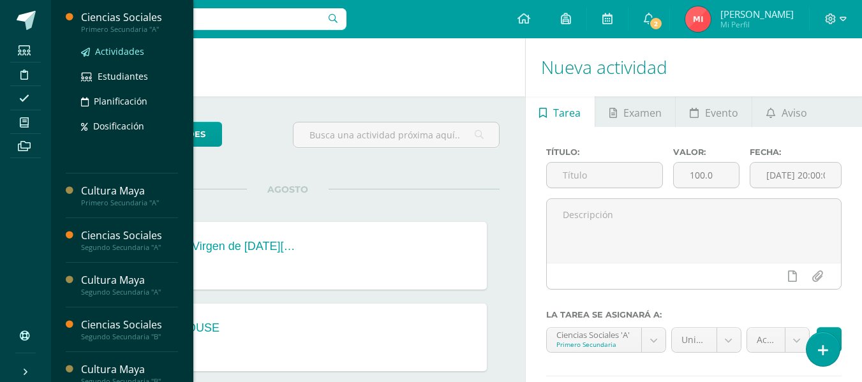
click at [106, 48] on span "Actividades" at bounding box center [119, 51] width 49 height 12
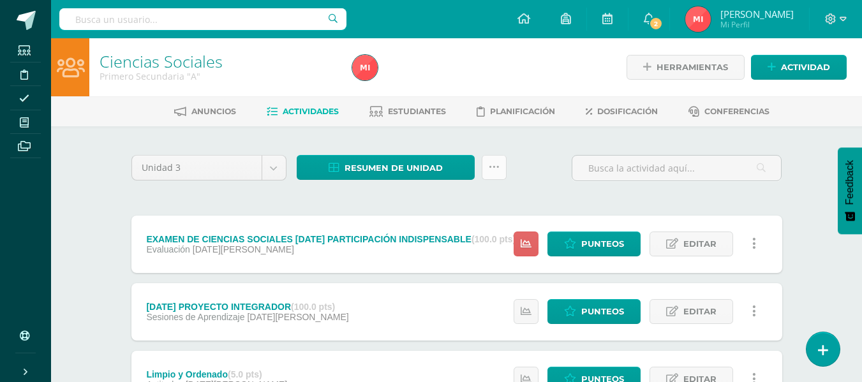
click at [494, 167] on icon at bounding box center [494, 167] width 11 height 11
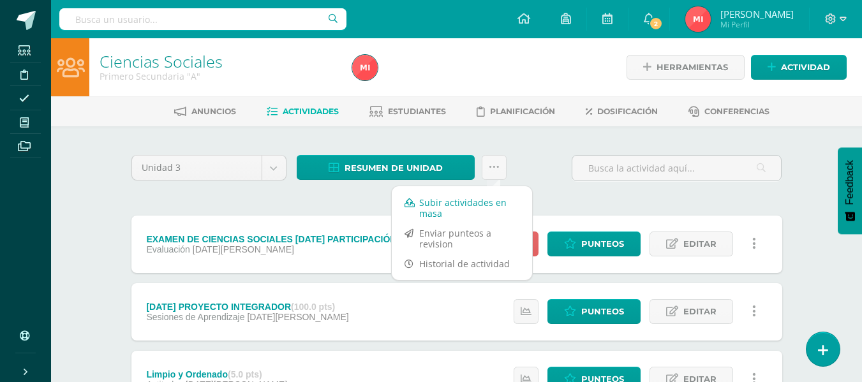
click at [469, 211] on link "Subir actividades en masa" at bounding box center [462, 208] width 140 height 31
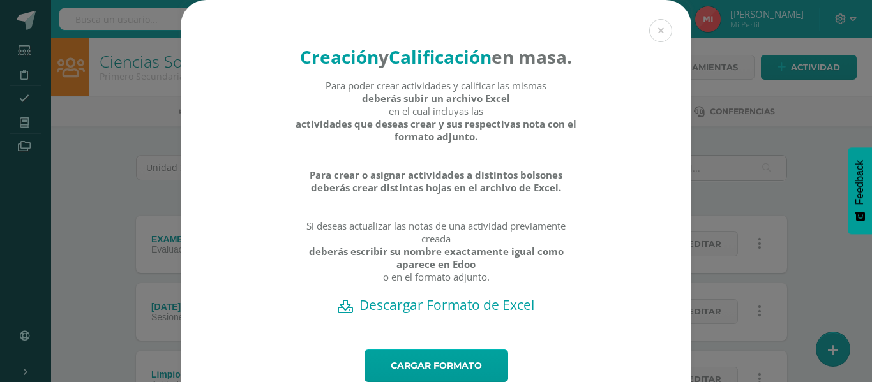
click at [454, 314] on h2 "Descargar Formato de Excel" at bounding box center [436, 305] width 466 height 18
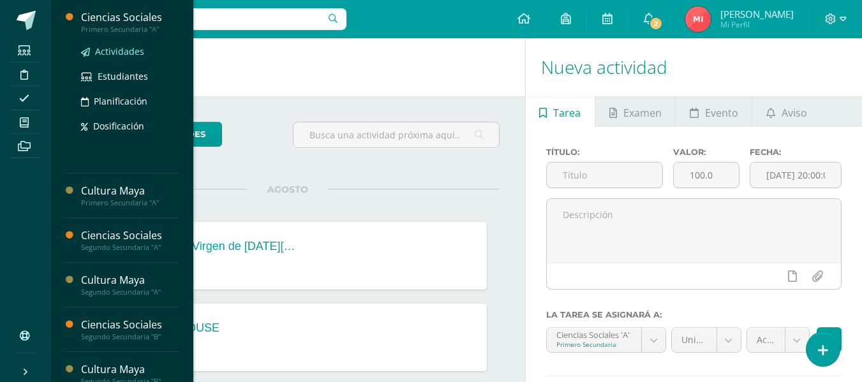
click at [131, 48] on span "Actividades" at bounding box center [119, 51] width 49 height 12
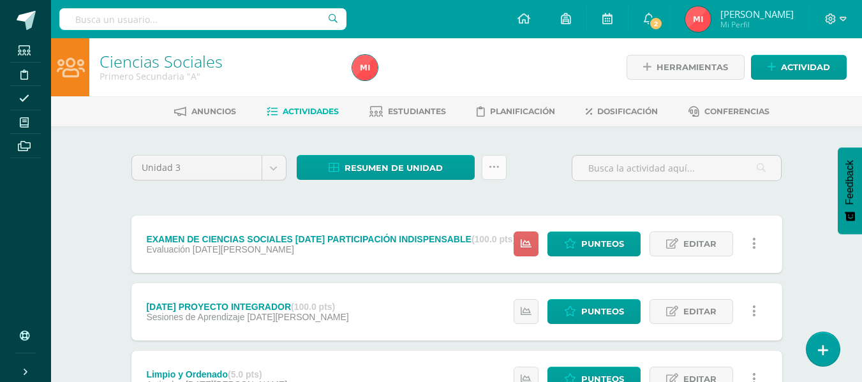
click at [492, 168] on icon at bounding box center [494, 167] width 11 height 11
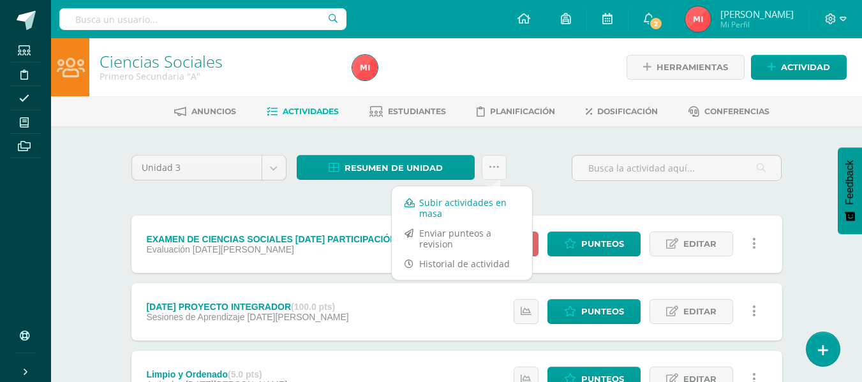
click at [465, 213] on link "Subir actividades en masa" at bounding box center [462, 208] width 140 height 31
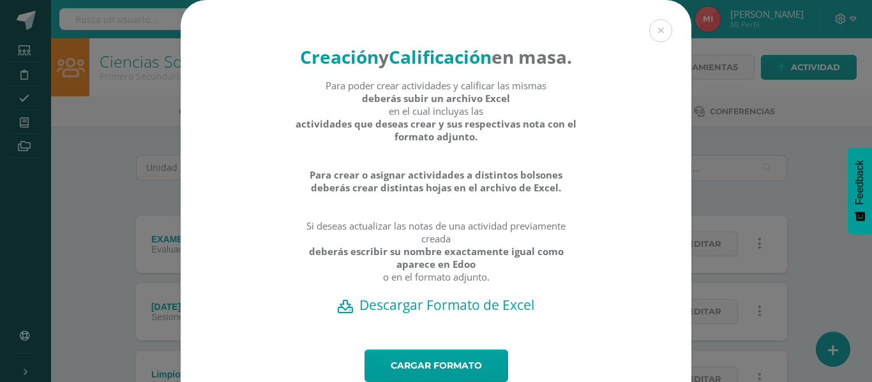
click at [440, 314] on h2 "Descargar Formato de Excel" at bounding box center [436, 305] width 466 height 18
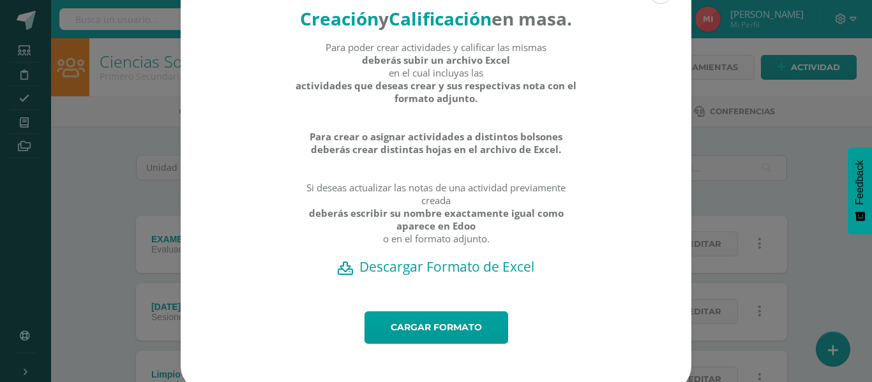
scroll to position [72, 0]
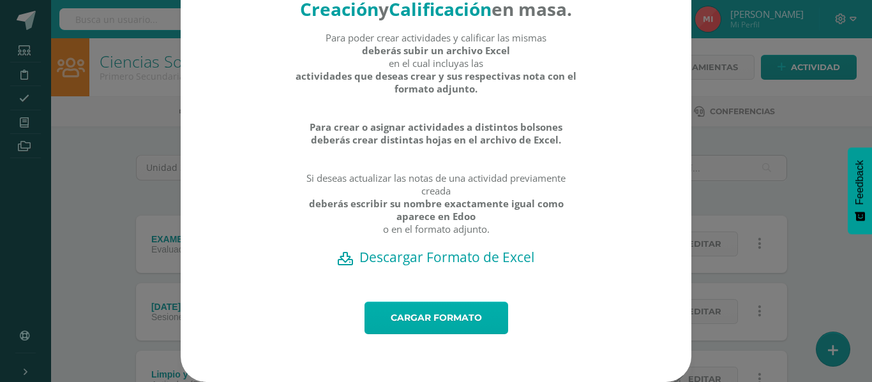
click at [447, 313] on link "Cargar formato" at bounding box center [436, 318] width 144 height 33
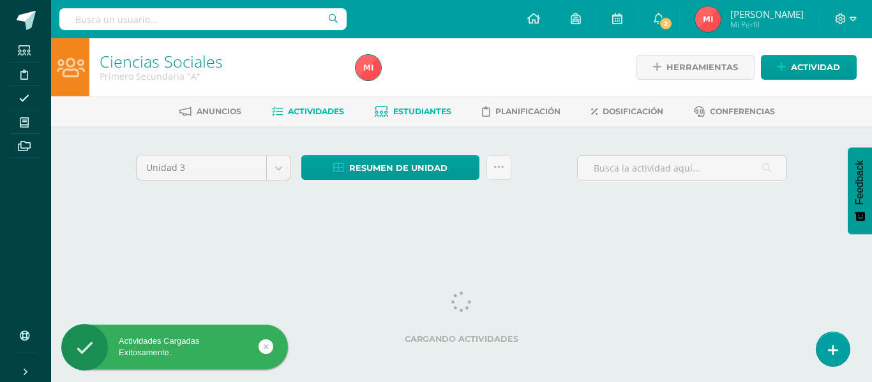
click at [410, 108] on span "Estudiantes" at bounding box center [422, 112] width 58 height 10
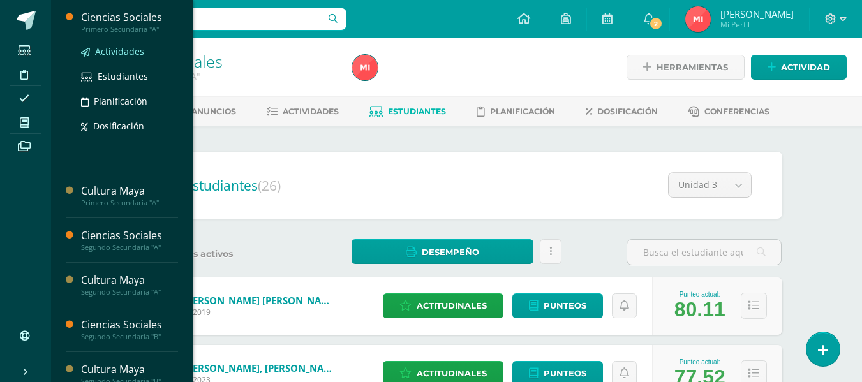
click at [112, 54] on span "Actividades" at bounding box center [119, 51] width 49 height 12
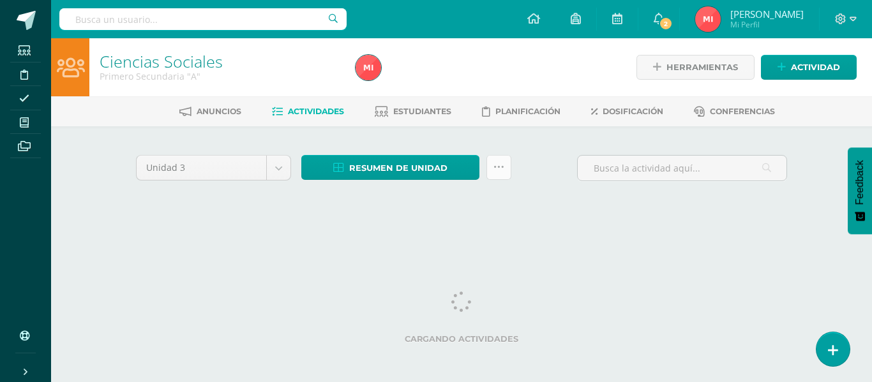
click at [500, 172] on icon at bounding box center [498, 167] width 11 height 11
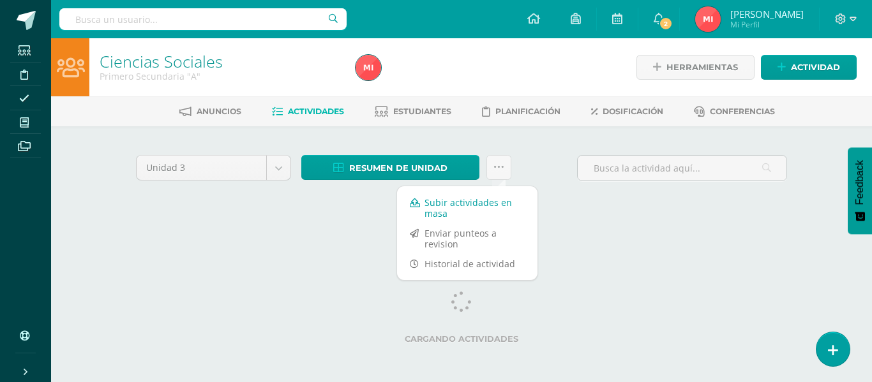
click at [475, 209] on link "Subir actividades en masa" at bounding box center [467, 208] width 140 height 31
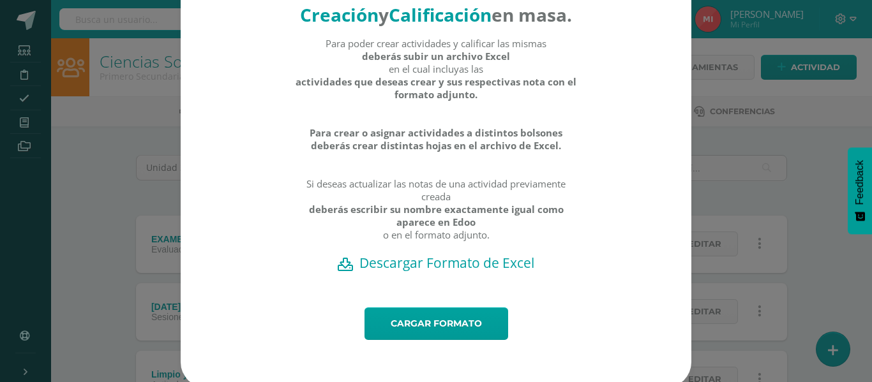
scroll to position [72, 0]
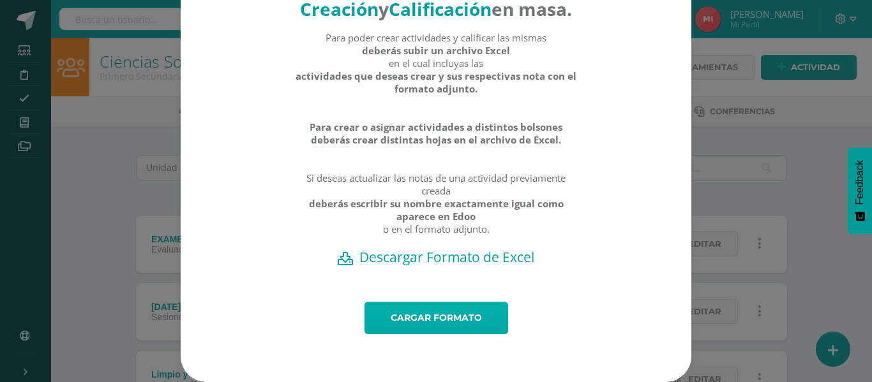
click at [429, 320] on link "Cargar formato" at bounding box center [436, 318] width 144 height 33
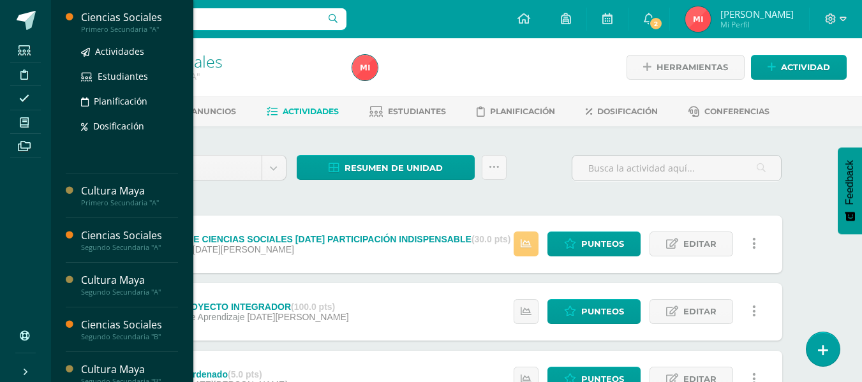
click at [141, 18] on div "Ciencias Sociales" at bounding box center [129, 17] width 97 height 15
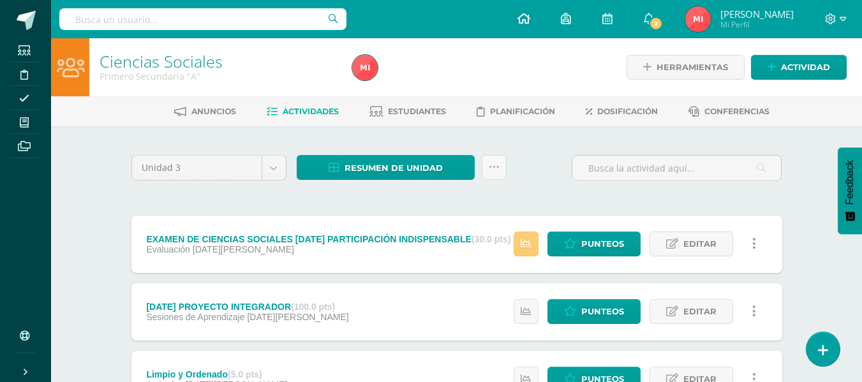
click at [521, 16] on icon at bounding box center [524, 18] width 13 height 11
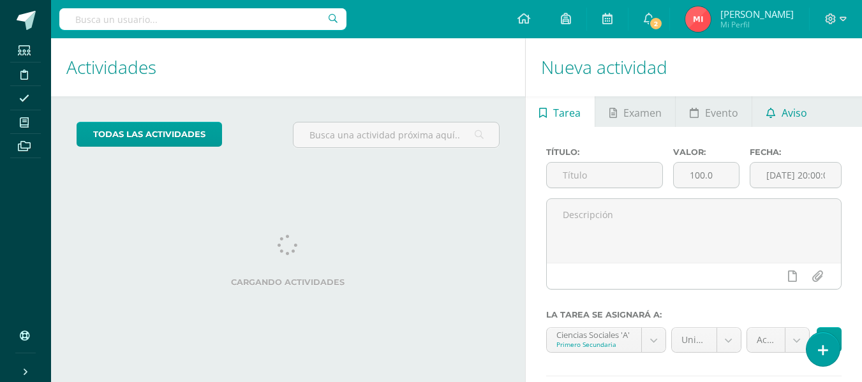
click at [782, 116] on span "Aviso" at bounding box center [795, 113] width 26 height 31
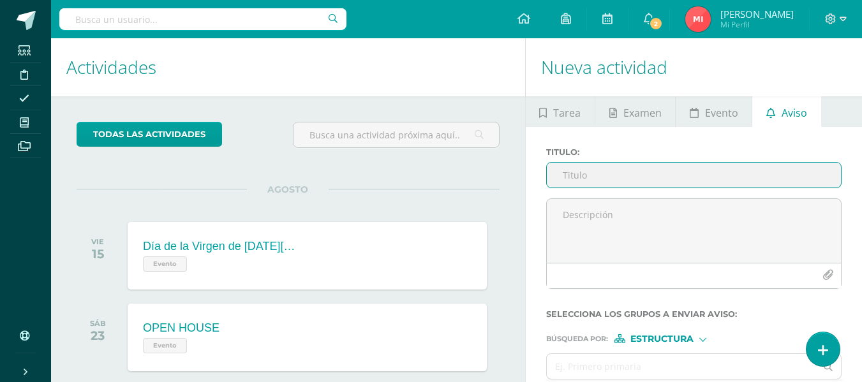
click at [585, 174] on input "Titulo :" at bounding box center [694, 175] width 294 height 25
paste input "RETROALIMNETACION CIENCIAS SOCIALES"
type input "RETROALIMNETACION CIENCIAS SOCIALES"
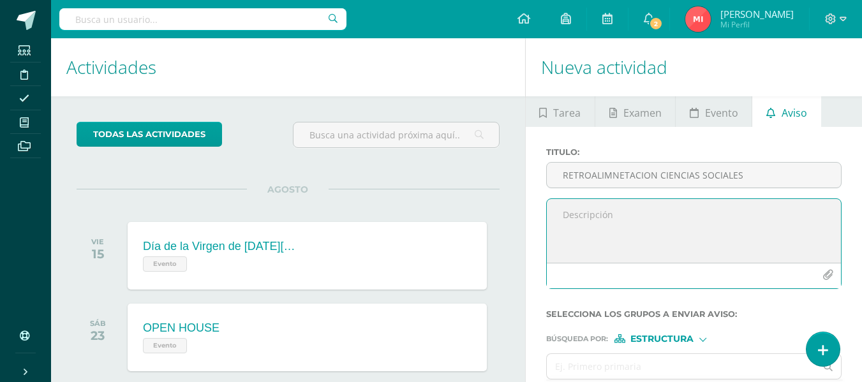
click at [586, 222] on textarea at bounding box center [694, 231] width 294 height 64
paste textarea "¡Felicitaciones, aprobaste tu evaluación de CIENCIAS SOCIALES, por lo que NO ne…"
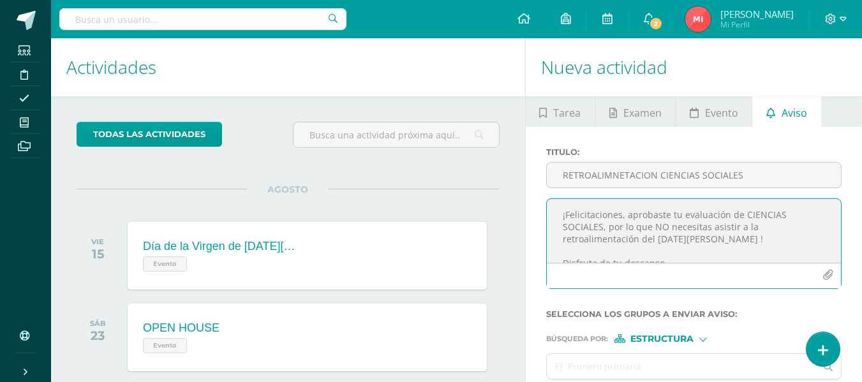
click at [736, 244] on textarea "¡Felicitaciones, aprobaste tu evaluación de CIENCIAS SOCIALES, por lo que NO ne…" at bounding box center [694, 231] width 294 height 64
click at [0, 0] on lt-em "AGOSTO!" at bounding box center [0, 0] width 0 height 0
click at [566, 241] on textarea "¡Felicitaciones, aprobaste tu evaluación de CIENCIAS SOCIALES, por lo que NO ne…" at bounding box center [694, 231] width 294 height 64
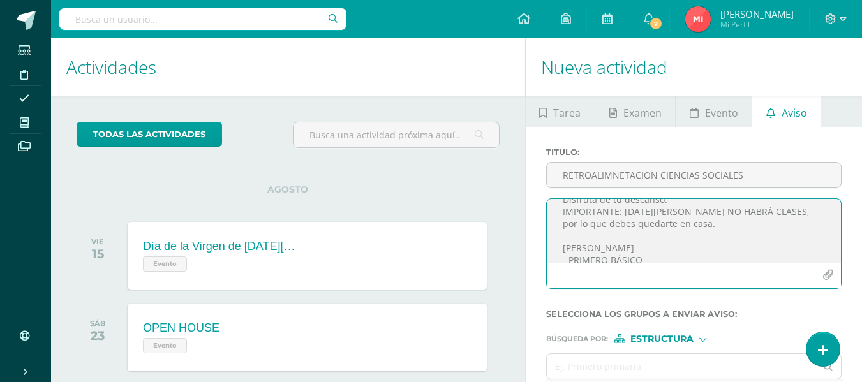
type textarea "¡Felicitaciones, aprobaste tu evaluación de CIENCIAS SOCIALES, por lo que NO ne…"
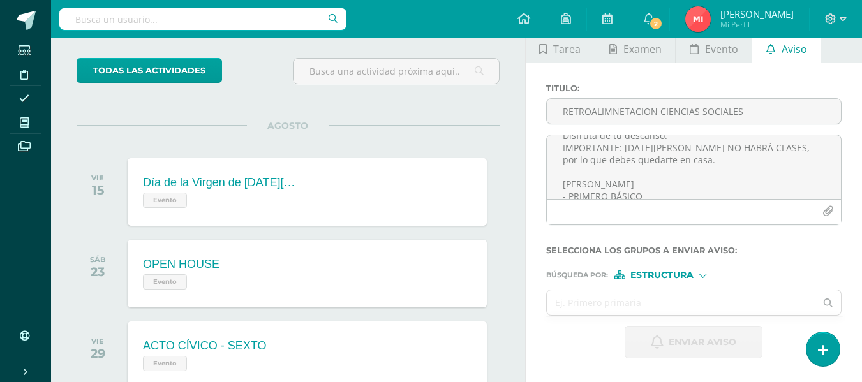
click at [697, 272] on div "Estructura" at bounding box center [662, 275] width 96 height 9
click at [676, 310] on span "Persona" at bounding box center [667, 308] width 46 height 7
click at [580, 304] on input "text" at bounding box center [681, 302] width 269 height 25
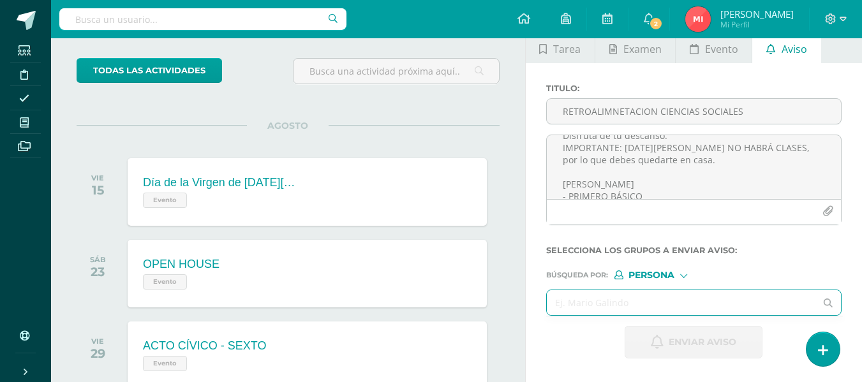
click at [603, 308] on input "text" at bounding box center [681, 302] width 269 height 25
paste input "[PERSON_NAME]"
type input "[PERSON_NAME]"
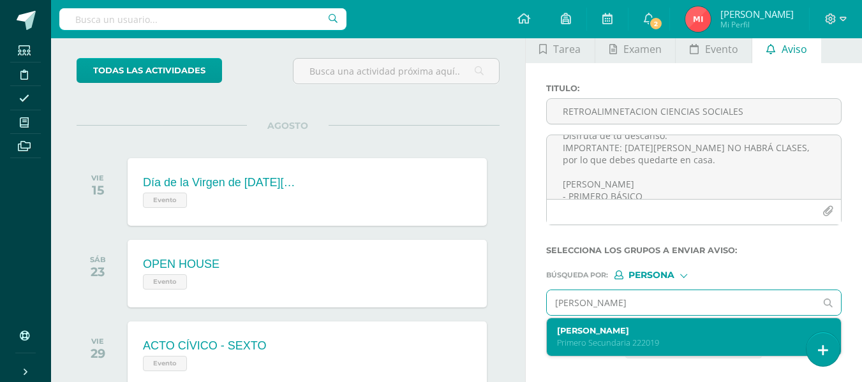
click at [611, 339] on p "Primero Secundaria 222019" at bounding box center [688, 343] width 263 height 11
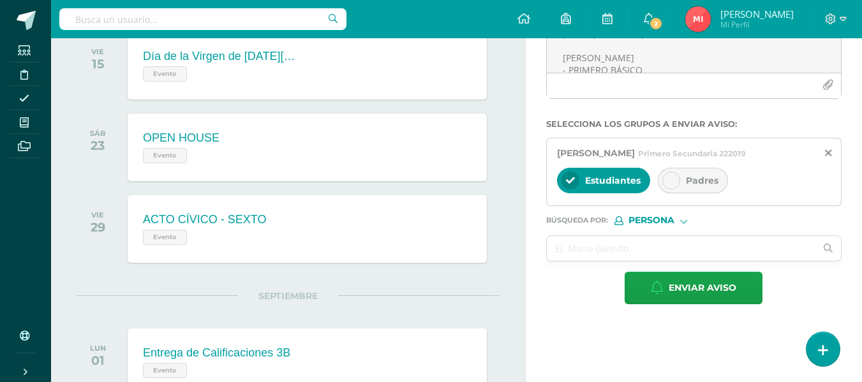
scroll to position [191, 0]
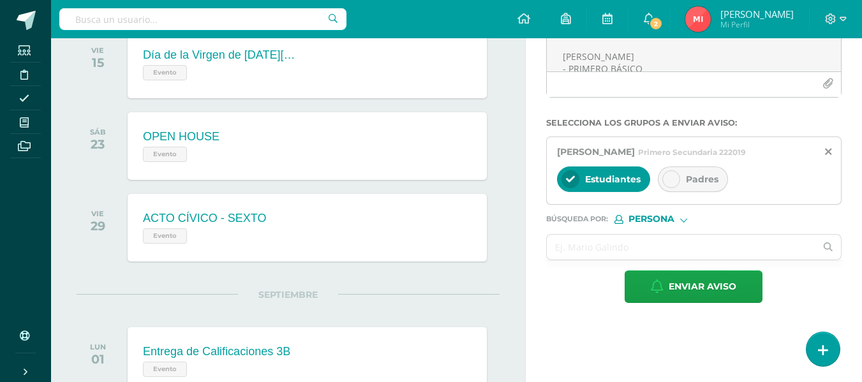
click at [680, 178] on div at bounding box center [671, 179] width 18 height 18
click at [613, 249] on input "text" at bounding box center [681, 247] width 269 height 25
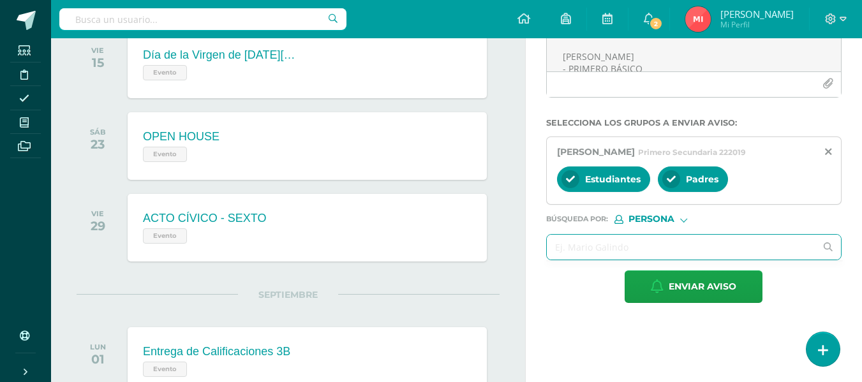
click at [570, 248] on input "text" at bounding box center [681, 247] width 269 height 25
paste input "[PERSON_NAME]"
type input "[PERSON_NAME]"
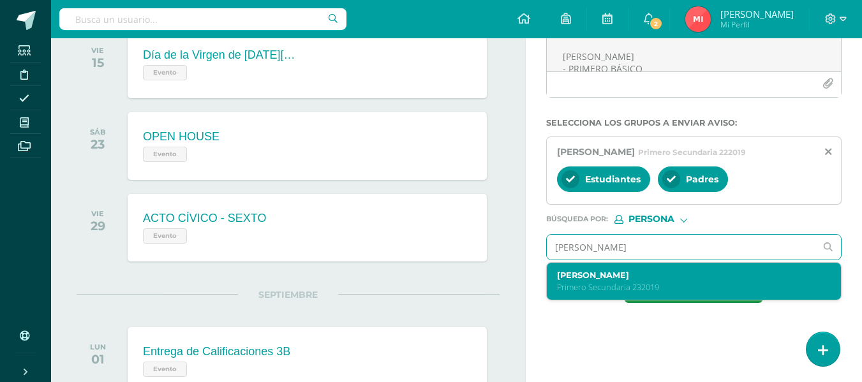
click at [586, 285] on p "Primero Secundaria 232019" at bounding box center [688, 287] width 263 height 11
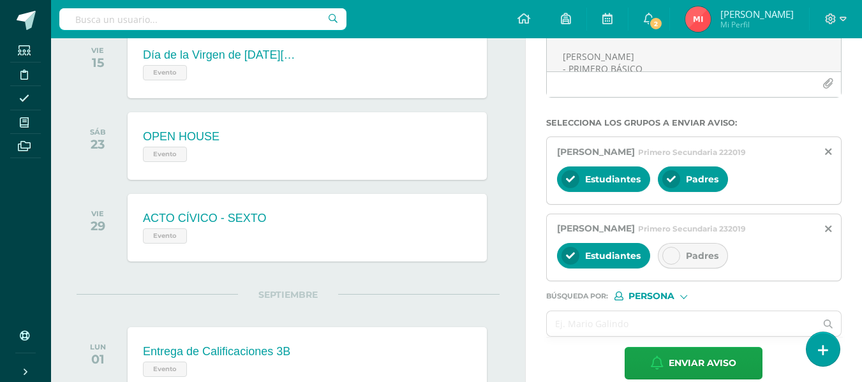
click at [678, 258] on div at bounding box center [671, 256] width 18 height 18
click at [606, 333] on input "text" at bounding box center [681, 323] width 269 height 25
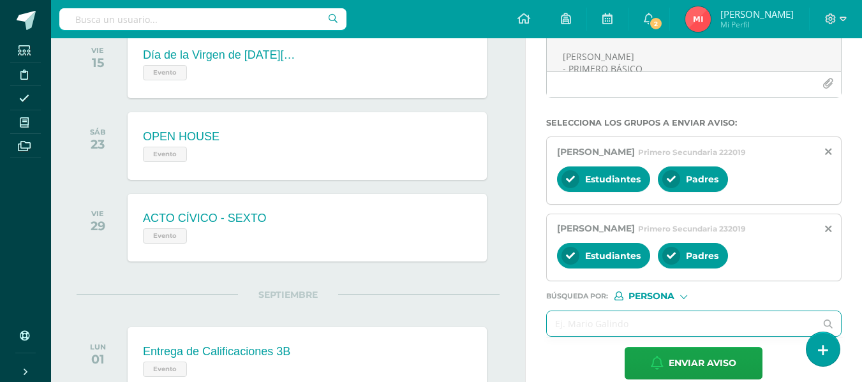
click at [588, 328] on input "text" at bounding box center [681, 323] width 269 height 25
paste input "[PERSON_NAME]"
type input "[PERSON_NAME]"
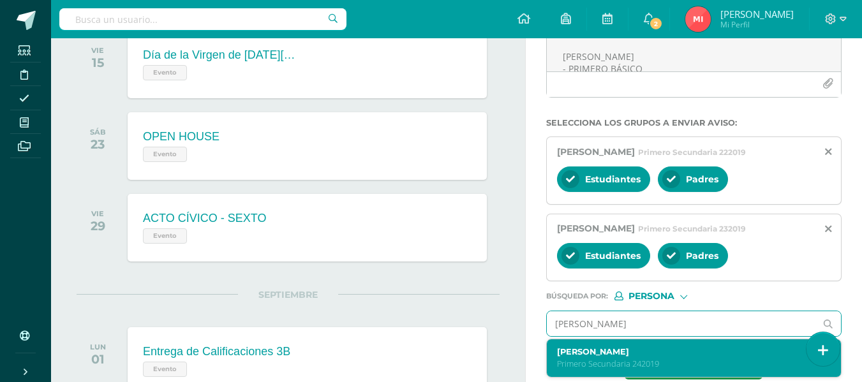
click at [585, 354] on label "[PERSON_NAME]" at bounding box center [688, 352] width 263 height 10
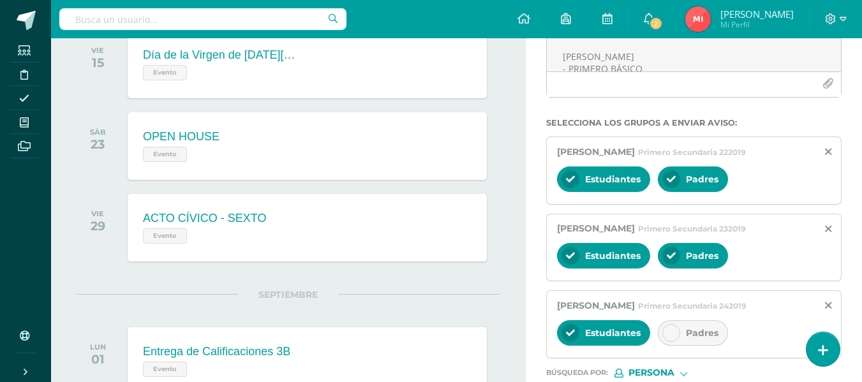
click at [674, 342] on div at bounding box center [671, 333] width 18 height 18
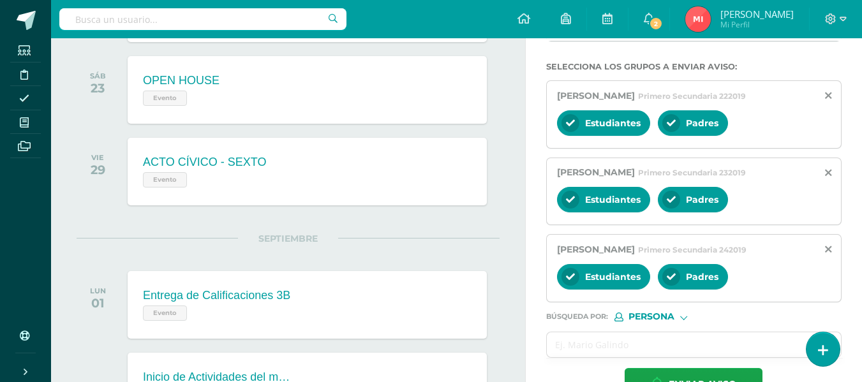
scroll to position [319, 0]
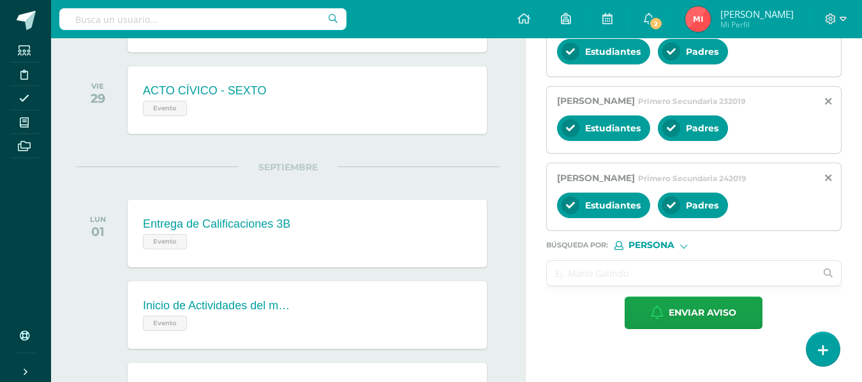
click at [601, 286] on input "text" at bounding box center [681, 273] width 269 height 25
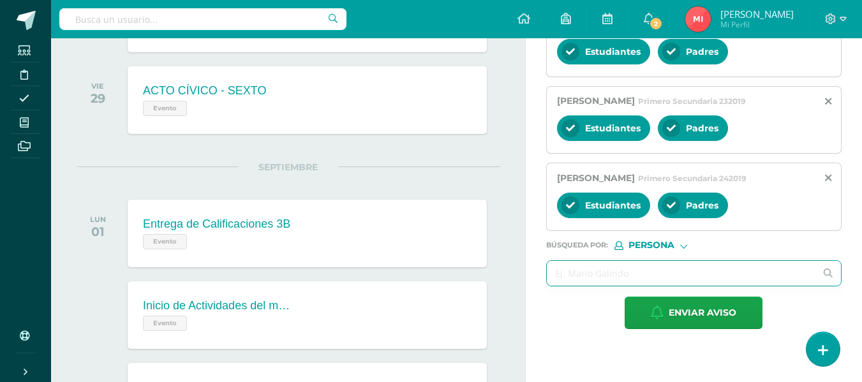
paste input "Mía [PERSON_NAME]"
click at [676, 284] on input "Mía [PERSON_NAME]" at bounding box center [681, 273] width 269 height 25
type input "[PERSON_NAME]"
click at [825, 278] on icon at bounding box center [828, 273] width 9 height 9
click at [620, 286] on input "text" at bounding box center [681, 273] width 269 height 25
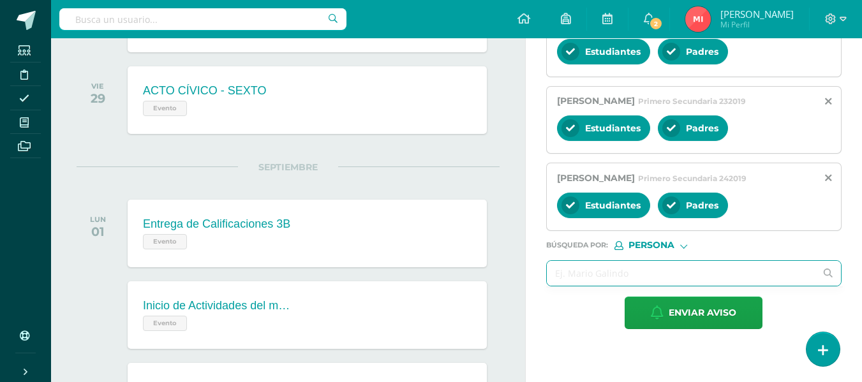
paste input "Mía [PERSON_NAME]"
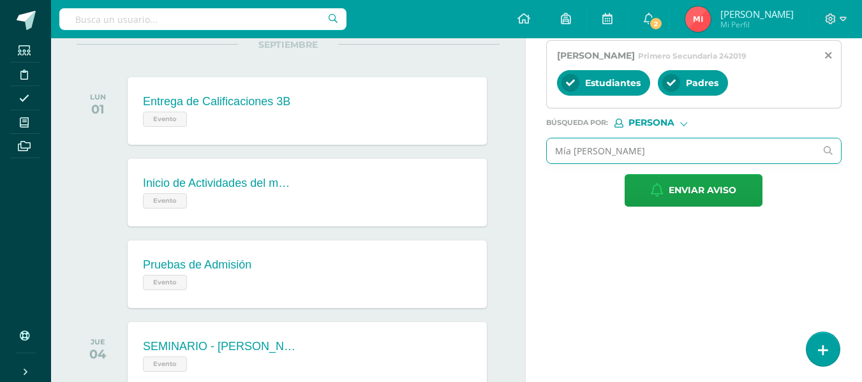
scroll to position [447, 0]
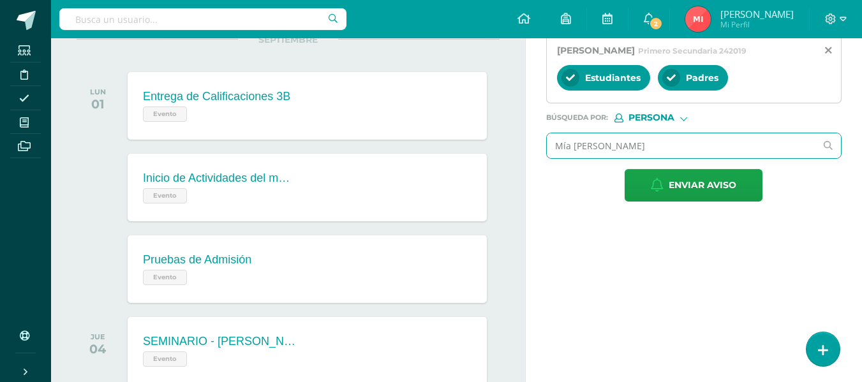
drag, startPoint x: 686, startPoint y: 158, endPoint x: 547, endPoint y: 156, distance: 138.5
click at [547, 156] on input "Mía [PERSON_NAME]" at bounding box center [681, 145] width 269 height 25
type input "b"
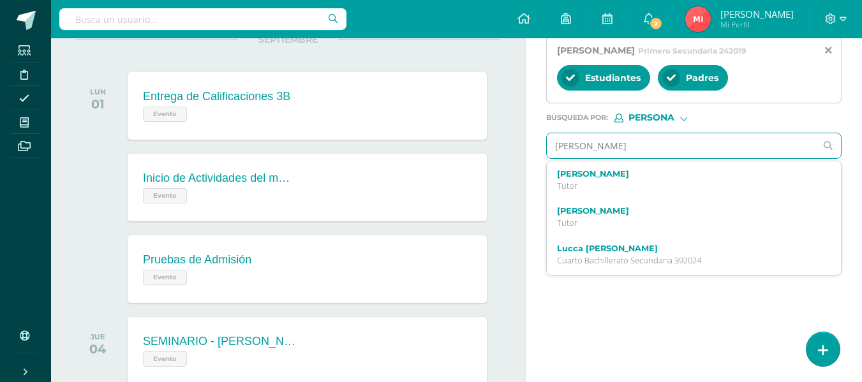
type input "[PERSON_NAME]"
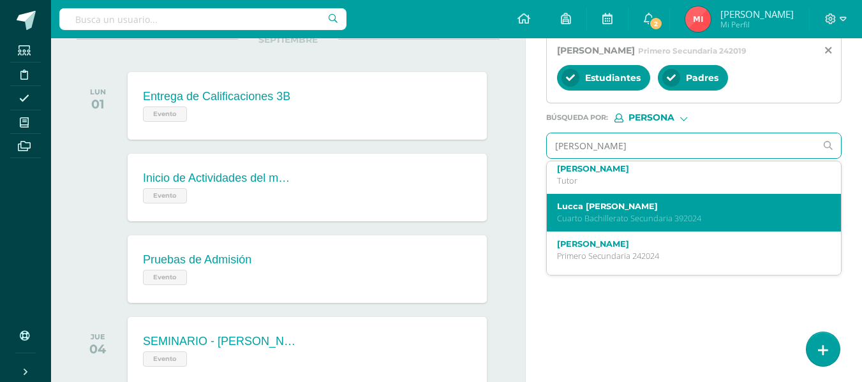
scroll to position [64, 0]
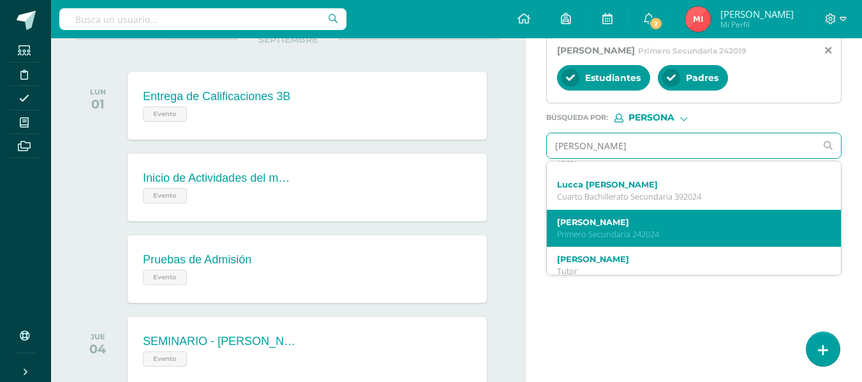
click at [622, 240] on p "Primero Secundaria 242024" at bounding box center [688, 234] width 263 height 11
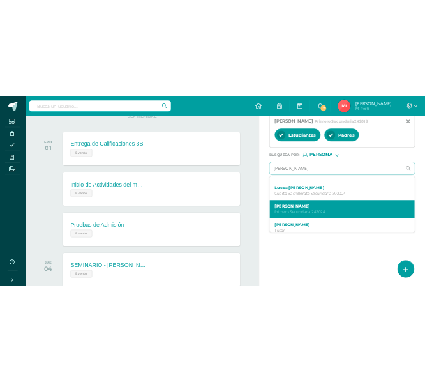
scroll to position [0, 0]
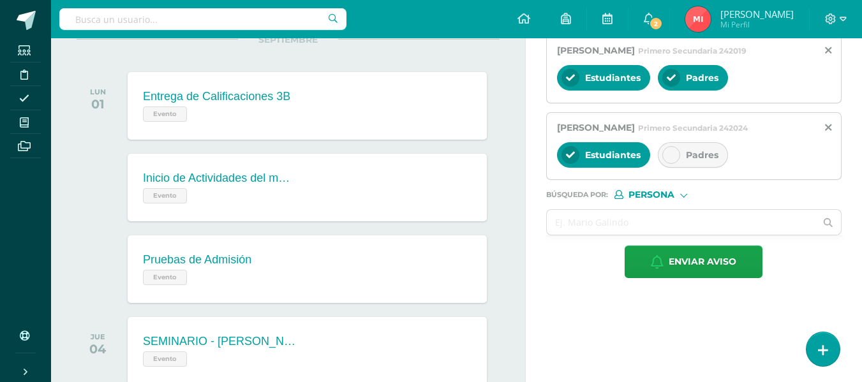
click at [674, 160] on icon at bounding box center [671, 155] width 9 height 9
click at [618, 235] on input "text" at bounding box center [681, 222] width 269 height 25
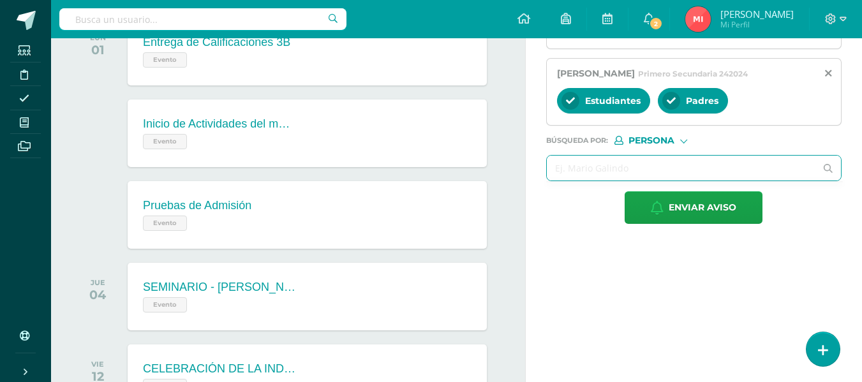
scroll to position [510, 0]
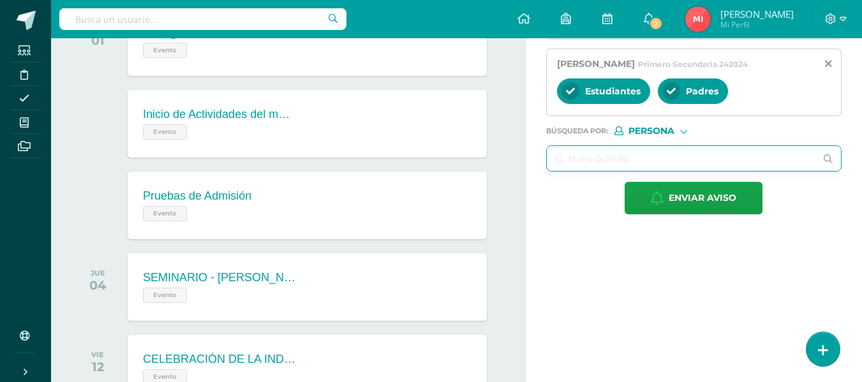
click at [607, 170] on input "text" at bounding box center [681, 158] width 269 height 25
paste input "[PERSON_NAME]"
type input "[PERSON_NAME]"
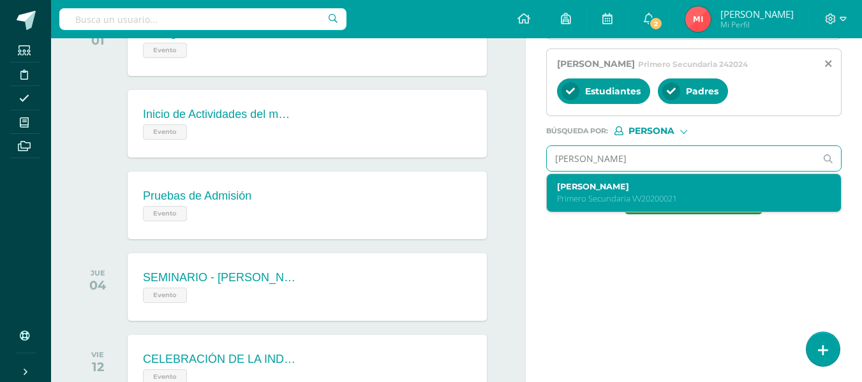
click at [614, 204] on p "Primero Secundaria VV20200021" at bounding box center [688, 198] width 263 height 11
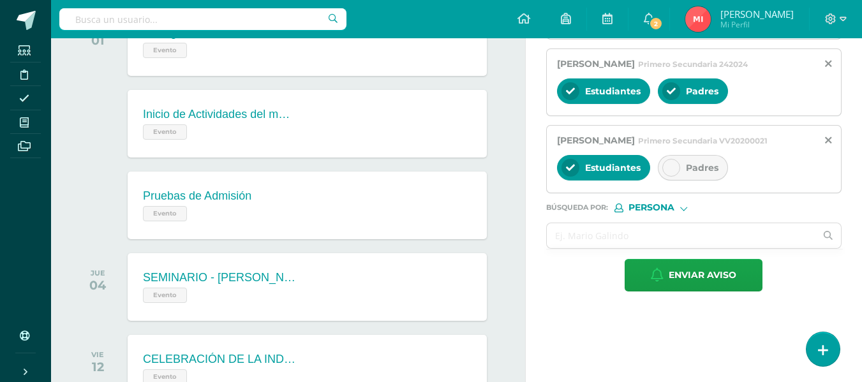
click at [680, 181] on div "Padres" at bounding box center [693, 168] width 70 height 26
click at [618, 248] on input "text" at bounding box center [681, 235] width 269 height 25
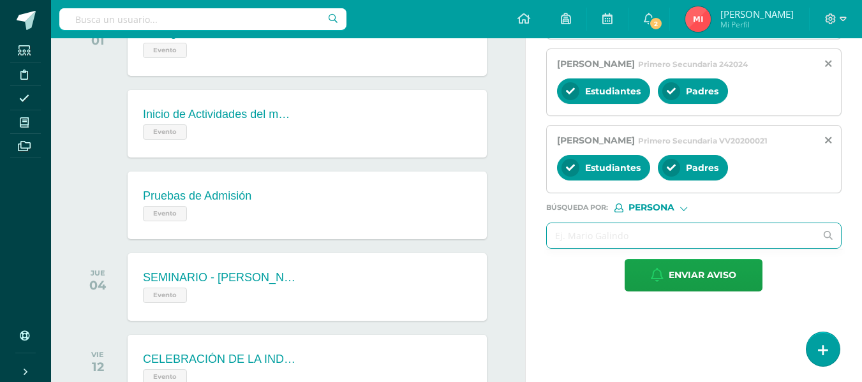
click at [637, 248] on input "text" at bounding box center [681, 235] width 269 height 25
click at [569, 248] on input "text" at bounding box center [681, 235] width 269 height 25
paste input "[PERSON_NAME]"
type input "[PERSON_NAME]"
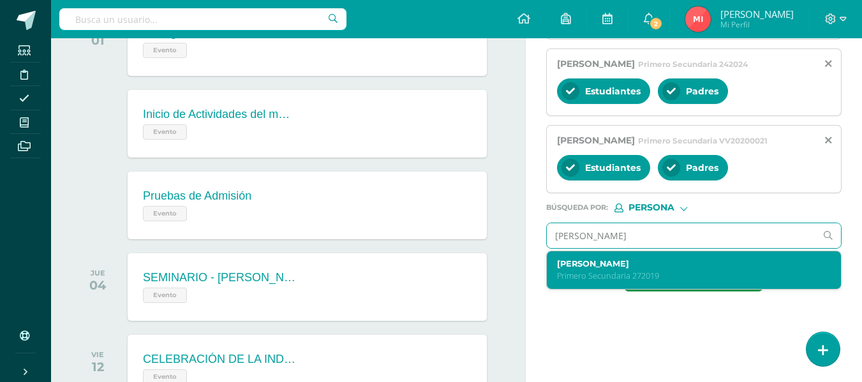
click at [570, 281] on p "Primero Secundaria 272019" at bounding box center [688, 276] width 263 height 11
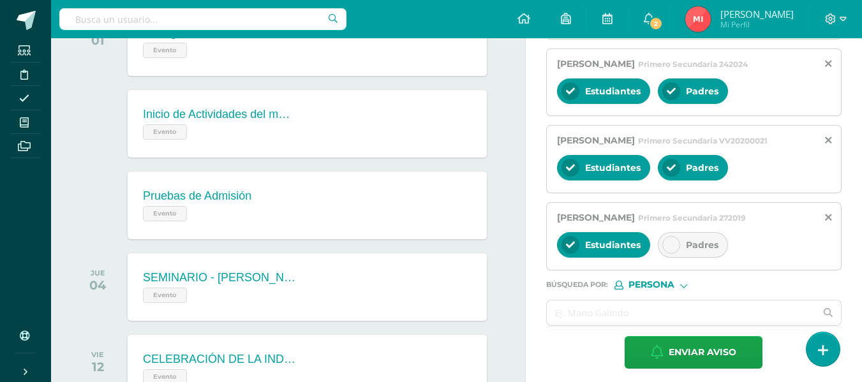
click at [678, 254] on div at bounding box center [671, 245] width 18 height 18
click at [624, 325] on input "text" at bounding box center [681, 313] width 269 height 25
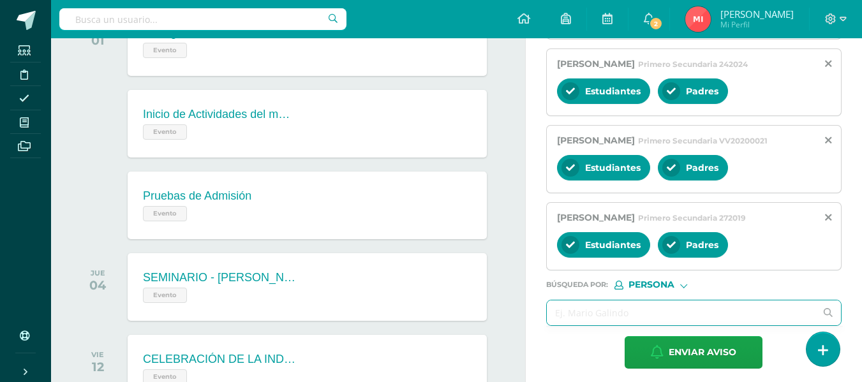
click at [574, 325] on input "text" at bounding box center [681, 313] width 269 height 25
paste input "[PERSON_NAME] de [PERSON_NAME]"
type input "[PERSON_NAME] de [PERSON_NAME]"
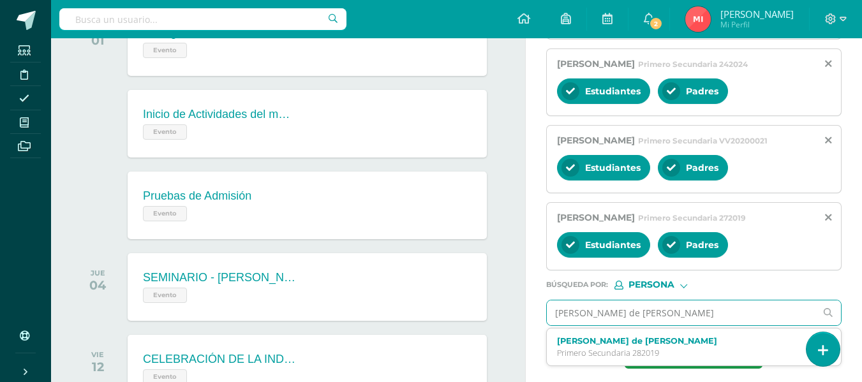
scroll to position [574, 0]
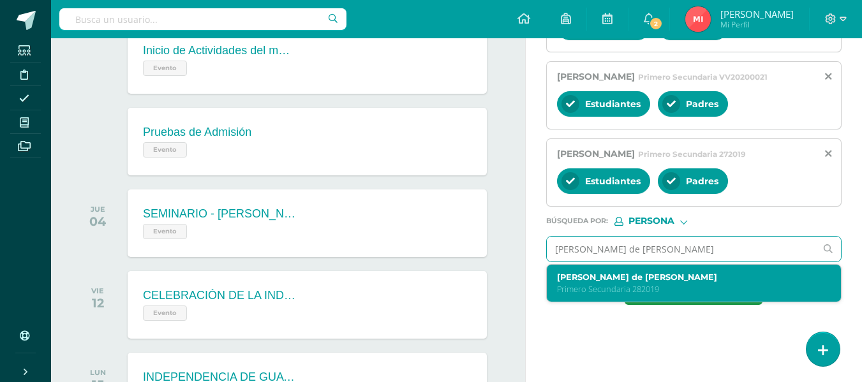
click at [592, 302] on div "[PERSON_NAME] de [PERSON_NAME] Primero Secundaria 282019" at bounding box center [694, 284] width 294 height 38
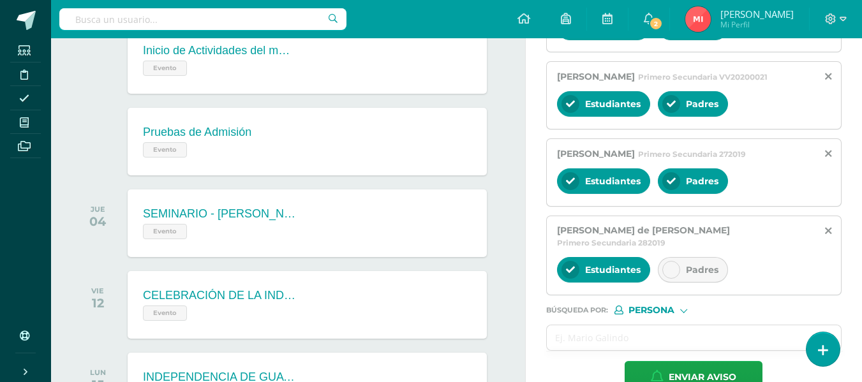
click at [667, 274] on icon at bounding box center [671, 269] width 9 height 9
click at [579, 350] on input "text" at bounding box center [681, 337] width 269 height 25
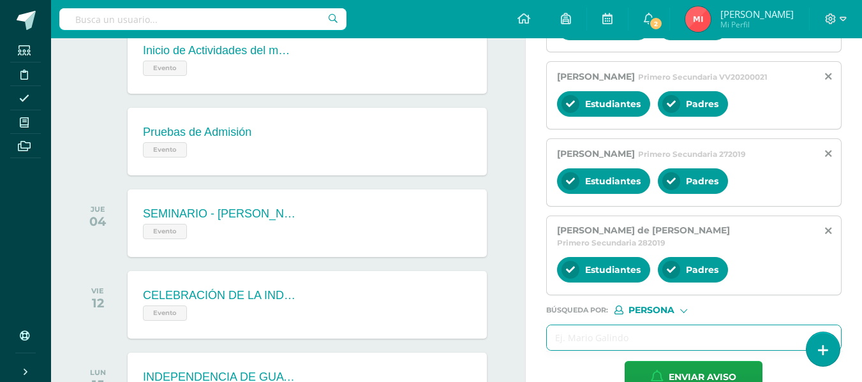
click at [612, 350] on input "text" at bounding box center [681, 337] width 269 height 25
paste input "[PERSON_NAME]"
type input "[PERSON_NAME]"
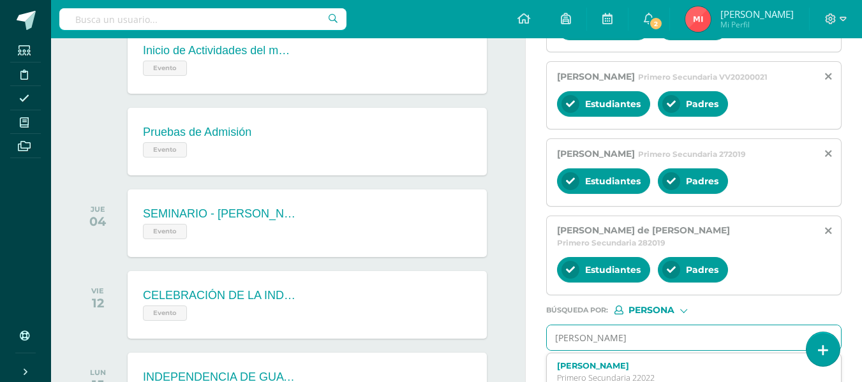
scroll to position [638, 0]
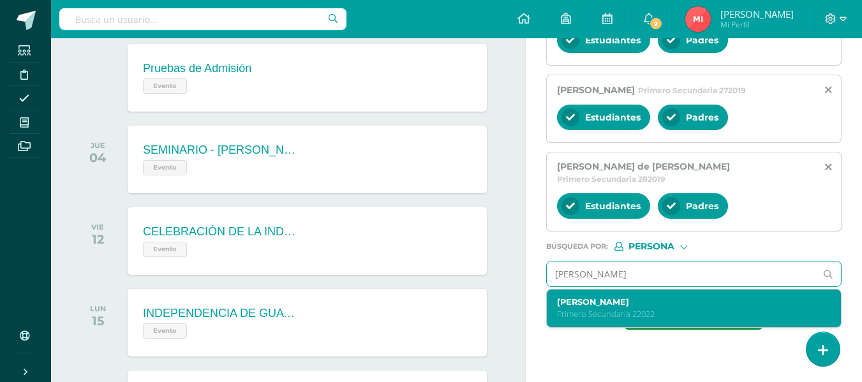
click at [648, 320] on p "Primero Secundaria 22022" at bounding box center [688, 314] width 263 height 11
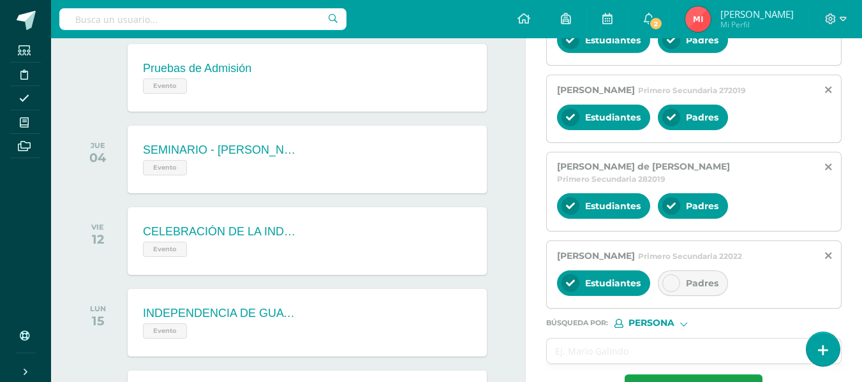
click at [678, 292] on div at bounding box center [671, 283] width 18 height 18
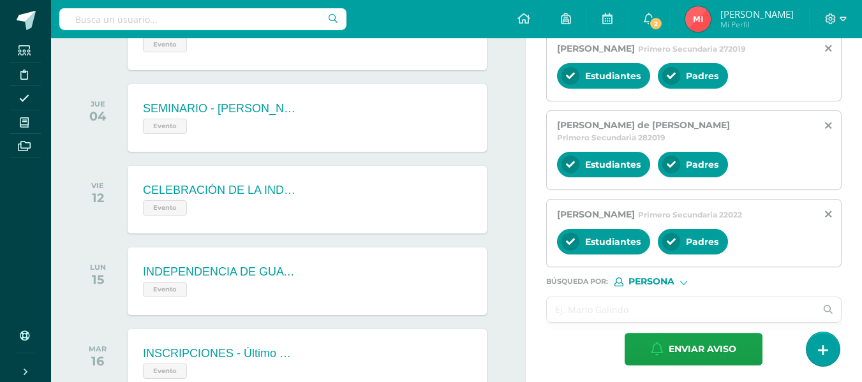
scroll to position [702, 0]
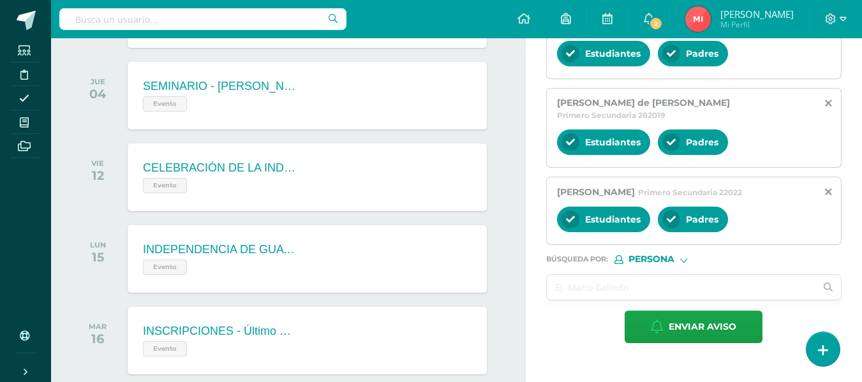
click at [584, 300] on input "text" at bounding box center [681, 287] width 269 height 25
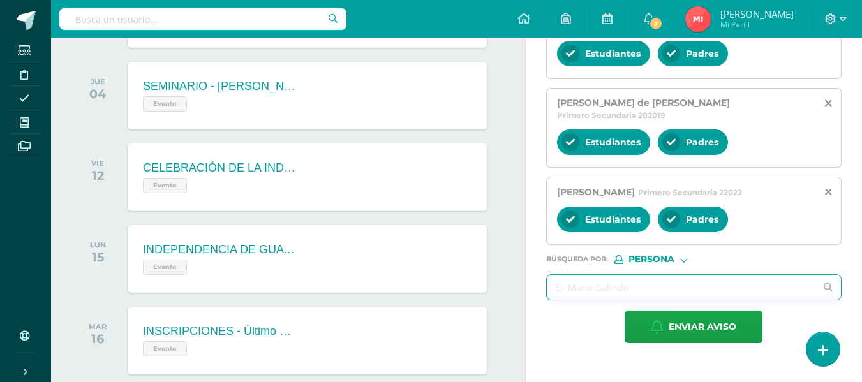
click at [558, 300] on input "text" at bounding box center [681, 287] width 269 height 25
paste input "[PERSON_NAME]"
type input "[PERSON_NAME]"
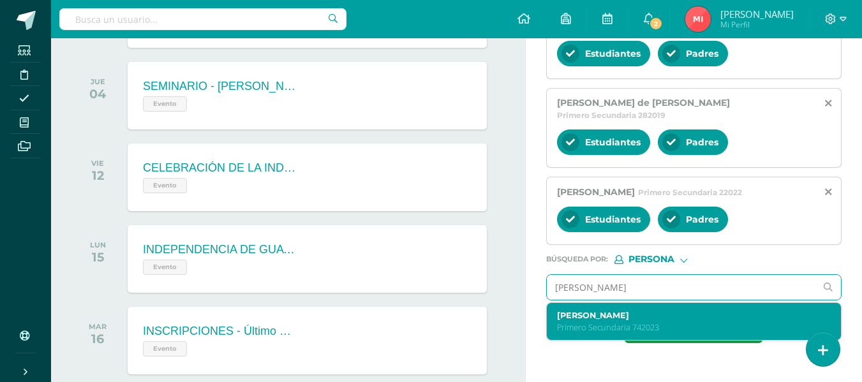
click at [650, 333] on div "[PERSON_NAME] Primero Secundaria 742023" at bounding box center [688, 322] width 263 height 22
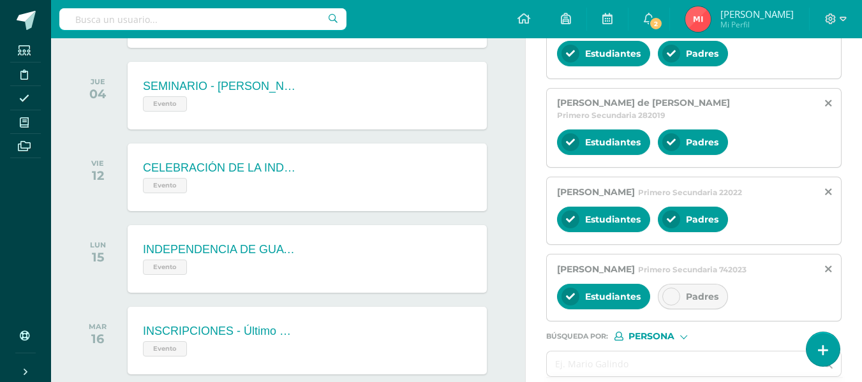
click at [675, 301] on icon at bounding box center [671, 296] width 9 height 9
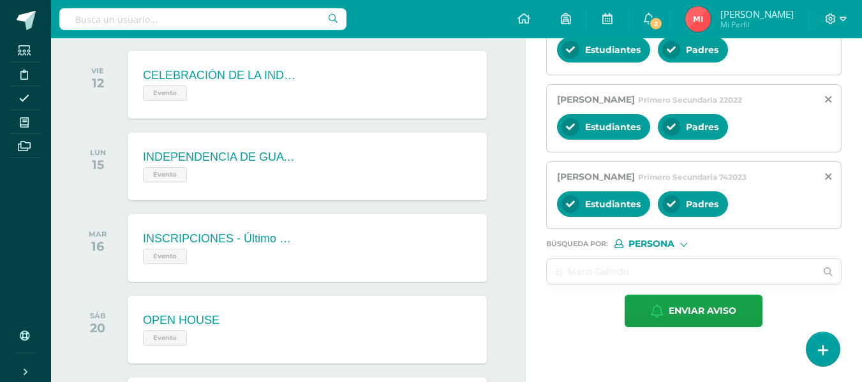
scroll to position [830, 0]
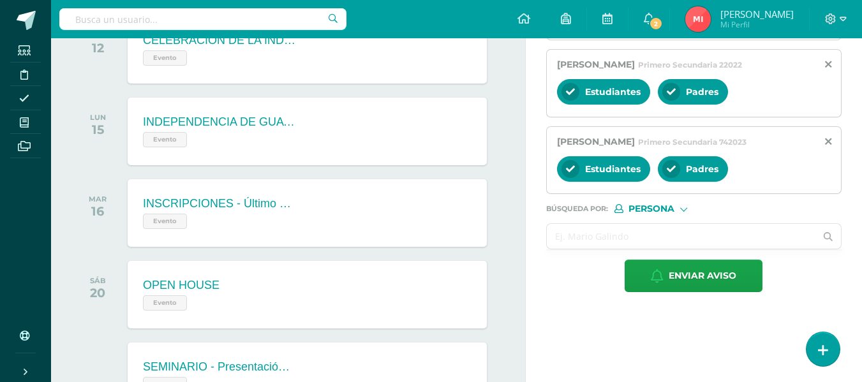
click at [615, 249] on input "text" at bounding box center [681, 236] width 269 height 25
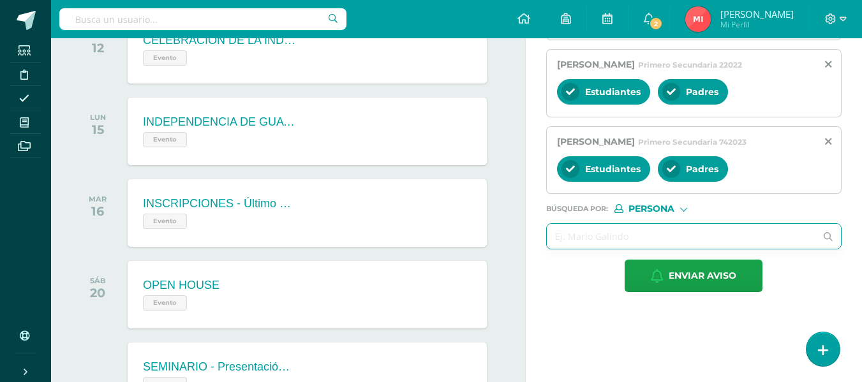
paste input "[PERSON_NAME]"
type input "[PERSON_NAME]"
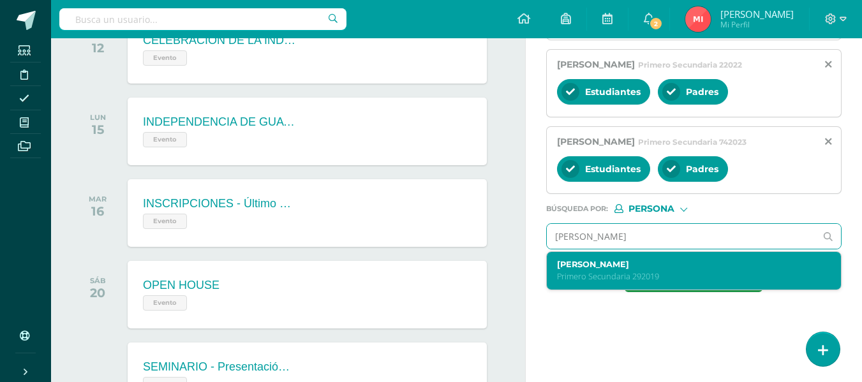
click at [618, 282] on p "Primero Secundaria 292019" at bounding box center [688, 276] width 263 height 11
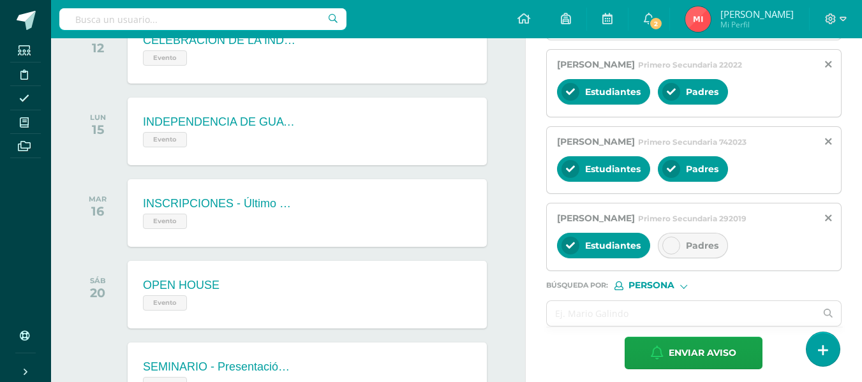
click at [670, 250] on icon at bounding box center [671, 245] width 9 height 9
click at [579, 326] on input "text" at bounding box center [681, 313] width 269 height 25
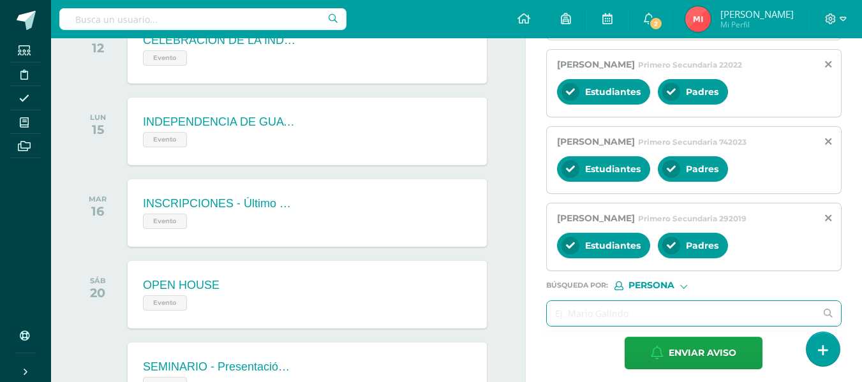
paste input "[PERSON_NAME]"
type input "[PERSON_NAME]"
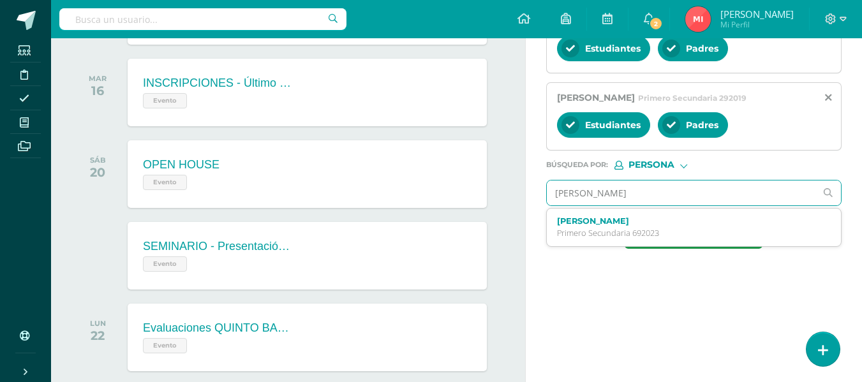
scroll to position [957, 0]
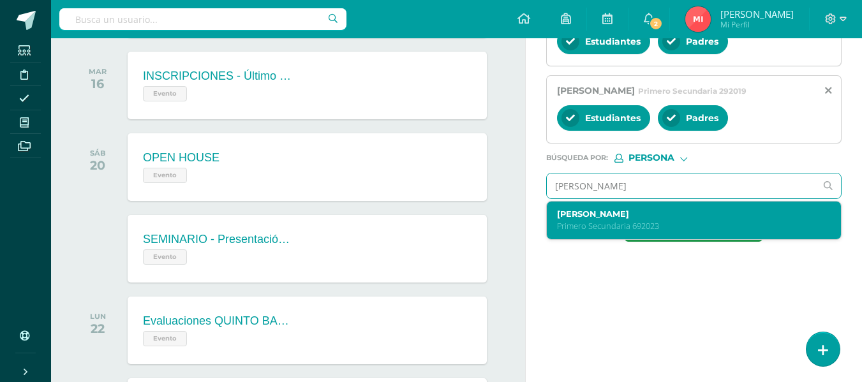
click at [637, 232] on p "Primero Secundaria 692023" at bounding box center [688, 226] width 263 height 11
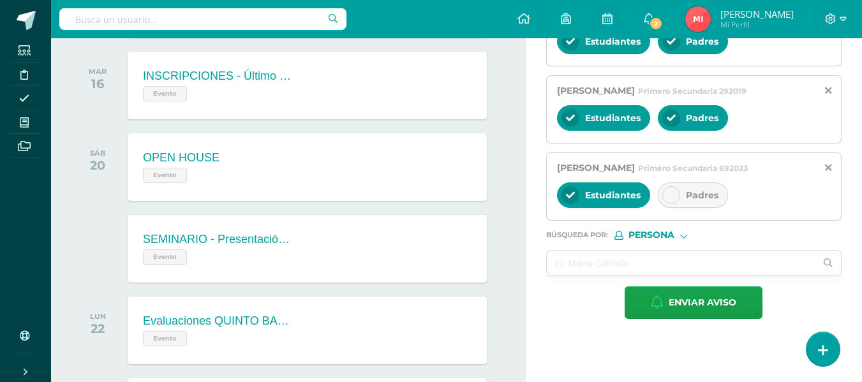
click at [674, 200] on icon at bounding box center [671, 195] width 9 height 9
click at [631, 276] on input "text" at bounding box center [681, 263] width 269 height 25
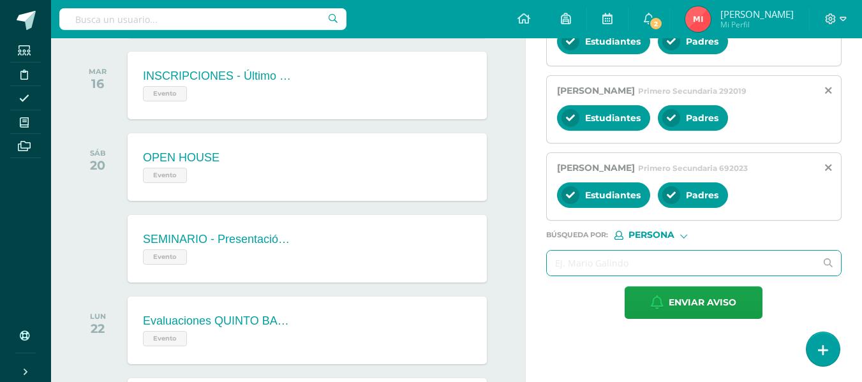
click at [590, 276] on input "text" at bounding box center [681, 263] width 269 height 25
paste input "[PERSON_NAME]"
type input "[PERSON_NAME]"
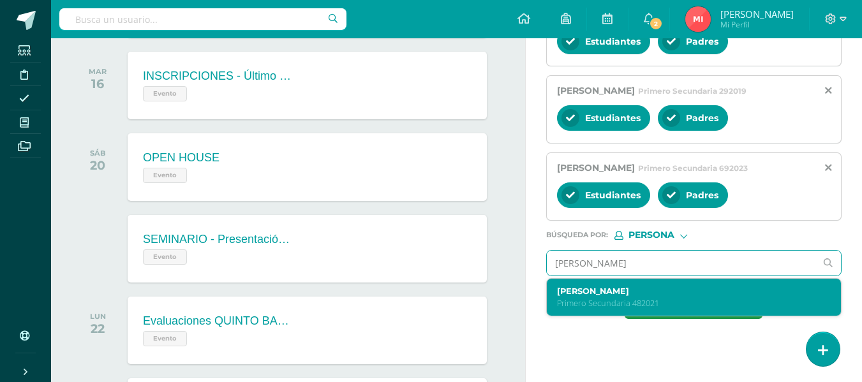
click at [599, 309] on p "Primero Secundaria 482021" at bounding box center [688, 303] width 263 height 11
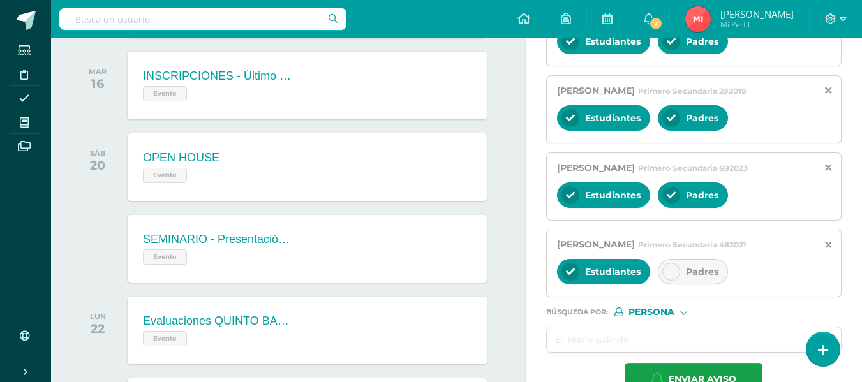
click at [676, 281] on div at bounding box center [671, 272] width 18 height 18
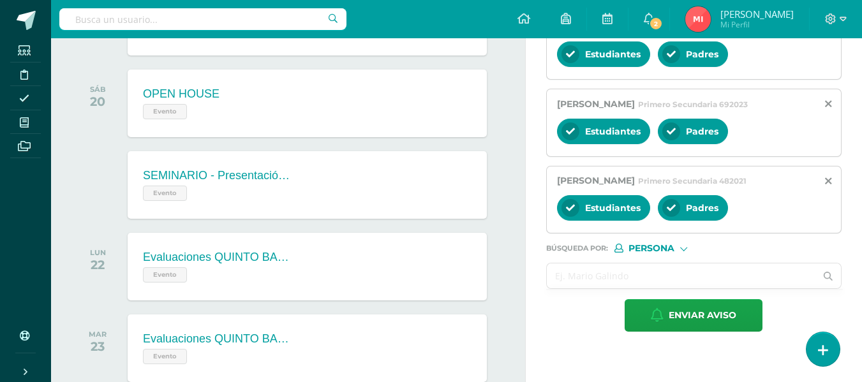
click at [567, 288] on input "text" at bounding box center [681, 276] width 269 height 25
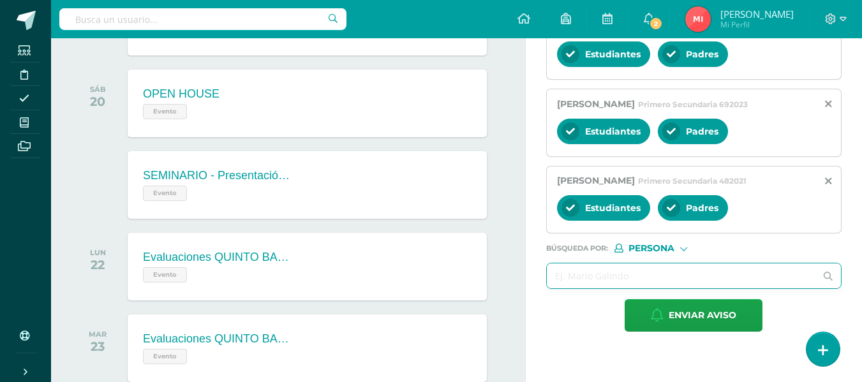
paste input "[PERSON_NAME]"
type input "[PERSON_NAME]"
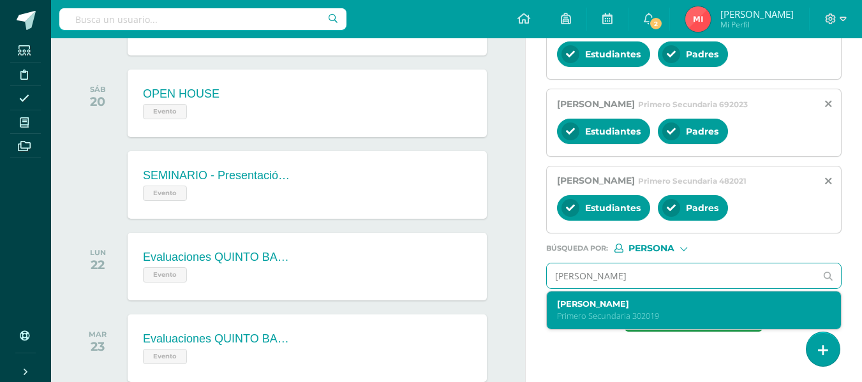
click at [600, 309] on label "[PERSON_NAME]" at bounding box center [688, 304] width 263 height 10
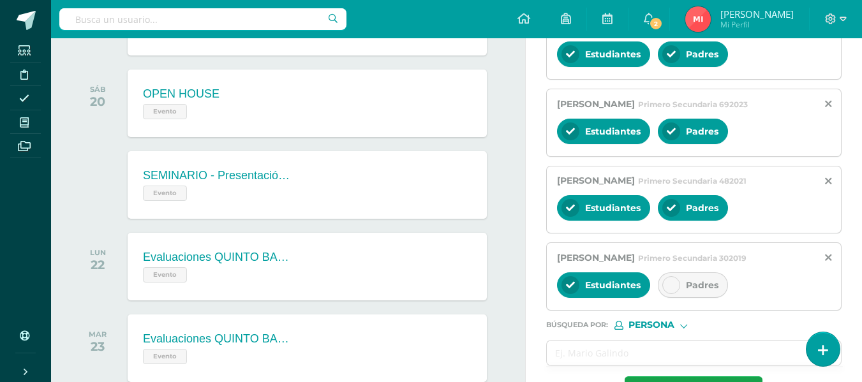
click at [675, 290] on icon at bounding box center [671, 285] width 9 height 9
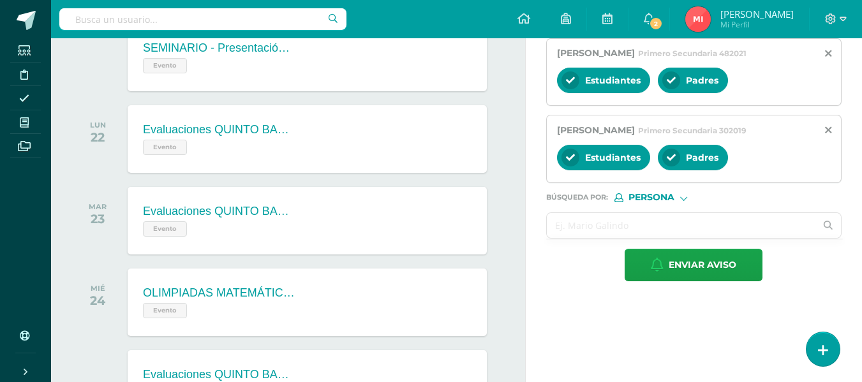
click at [593, 238] on input "text" at bounding box center [681, 225] width 269 height 25
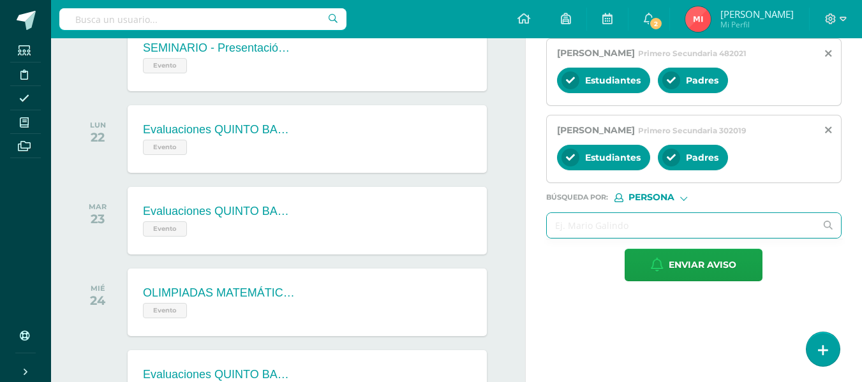
paste input "[PERSON_NAME]"
type input "[PERSON_NAME]"
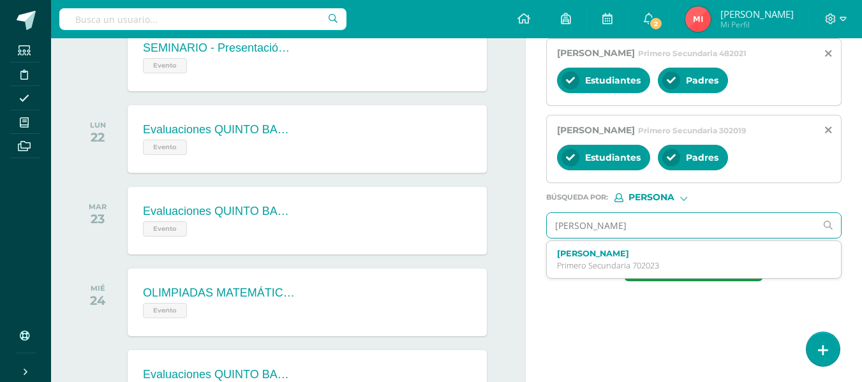
click at [616, 271] on p "Primero Secundaria 702023" at bounding box center [688, 265] width 263 height 11
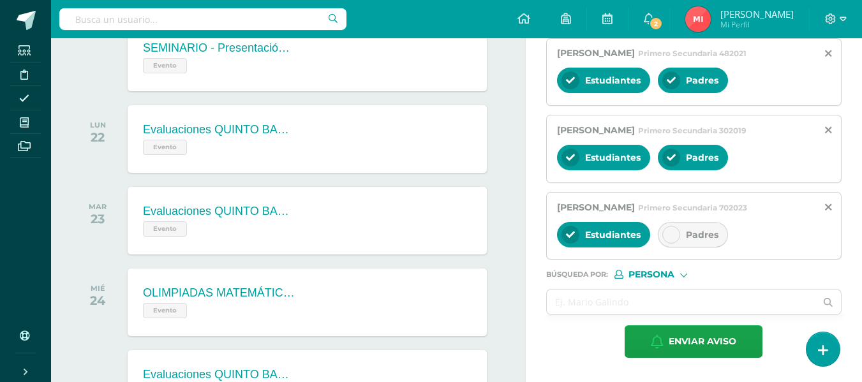
click at [674, 239] on icon at bounding box center [671, 234] width 9 height 9
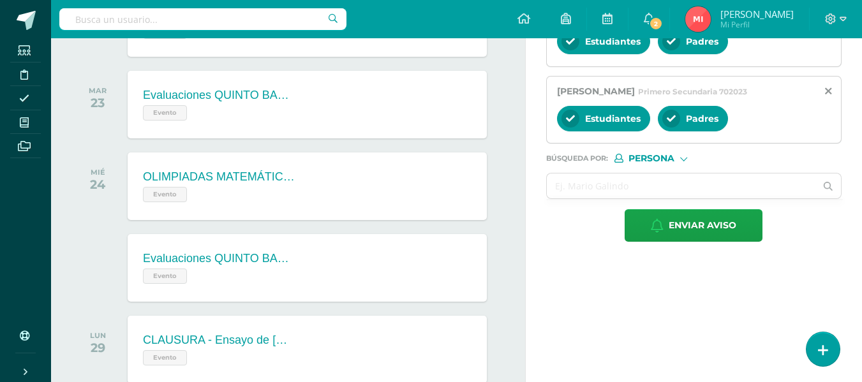
scroll to position [1276, 0]
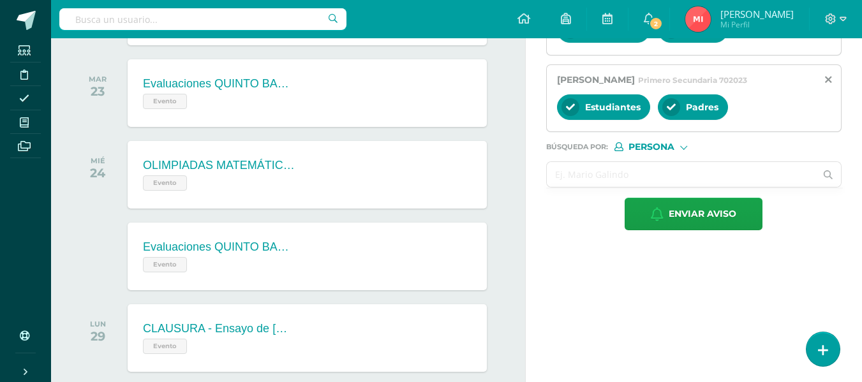
click at [568, 187] on input "text" at bounding box center [681, 174] width 269 height 25
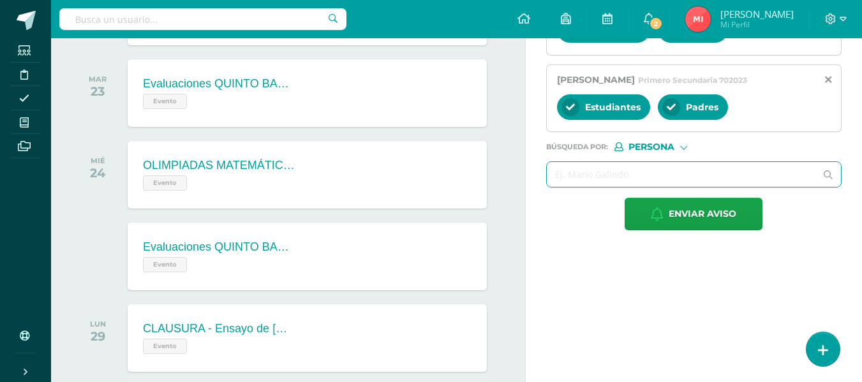
click at [568, 187] on input "text" at bounding box center [681, 174] width 269 height 25
paste input "[PERSON_NAME]"
type input "[PERSON_NAME]"
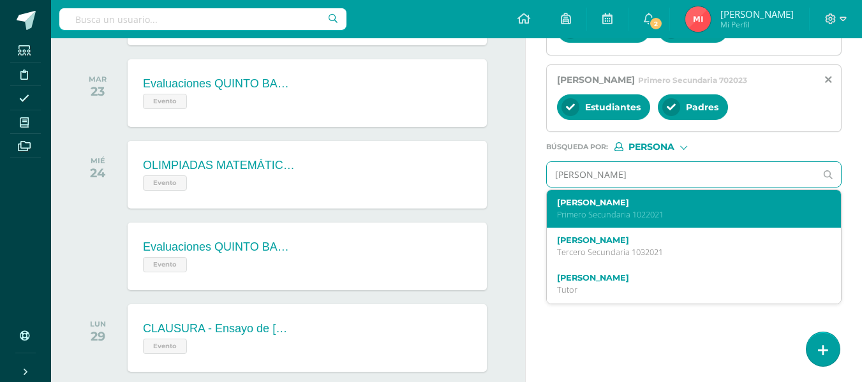
click at [614, 207] on label "[PERSON_NAME]" at bounding box center [688, 203] width 263 height 10
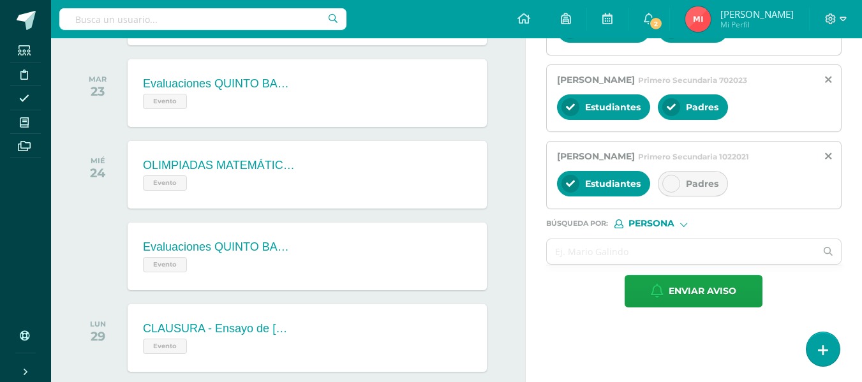
click at [675, 188] on icon at bounding box center [671, 183] width 9 height 9
click at [568, 264] on input "text" at bounding box center [681, 251] width 269 height 25
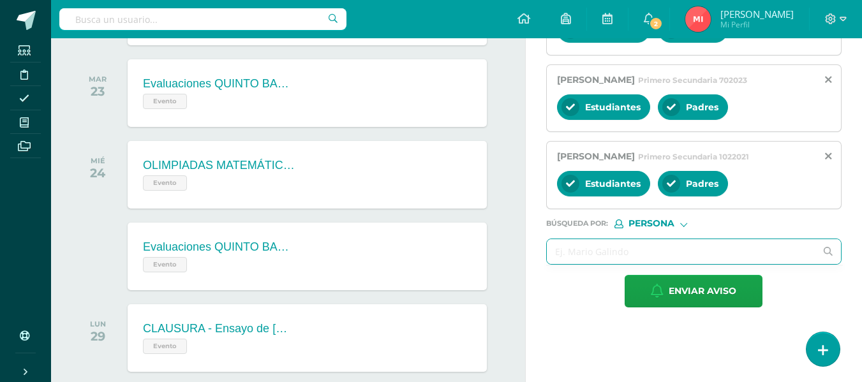
paste input "[PERSON_NAME]"
type input "[PERSON_NAME]"
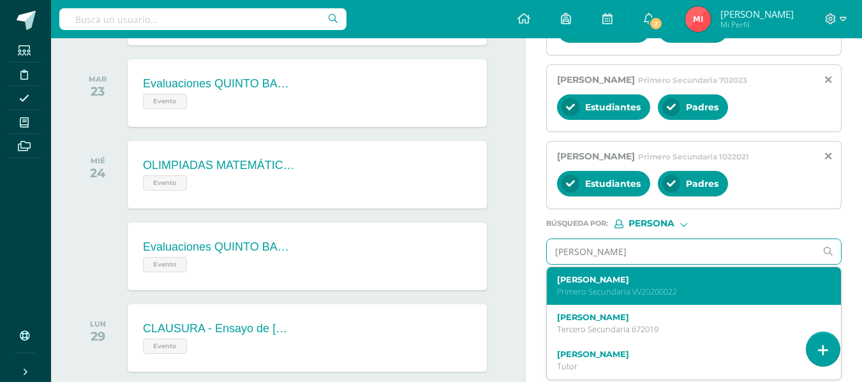
click at [602, 297] on p "Primero Secundaria VV20200022" at bounding box center [688, 292] width 263 height 11
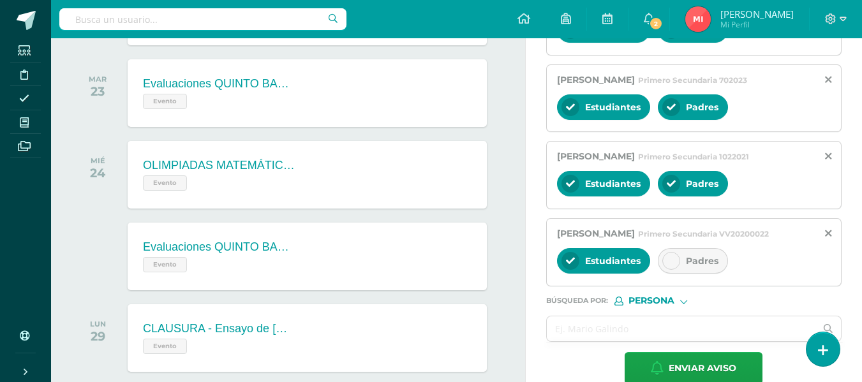
click at [667, 265] on icon at bounding box center [671, 261] width 9 height 9
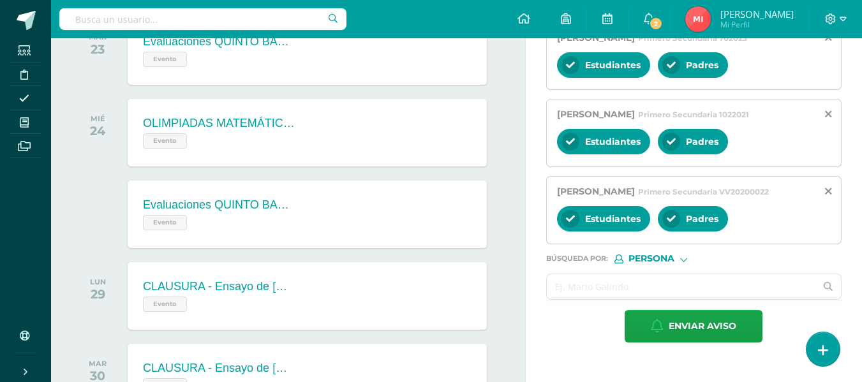
scroll to position [1340, 0]
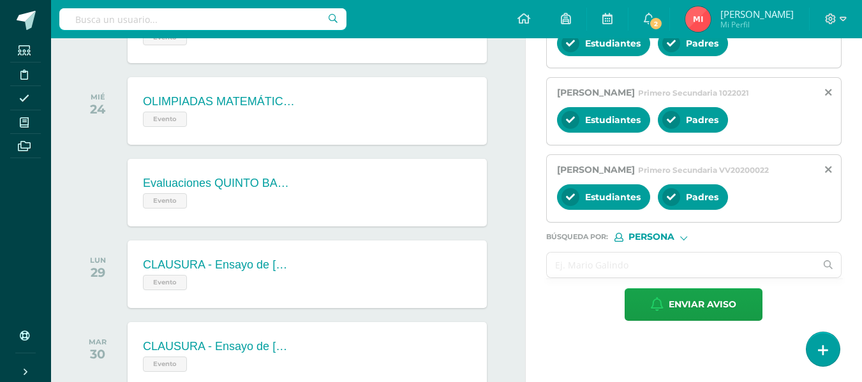
click at [579, 278] on input "text" at bounding box center [681, 265] width 269 height 25
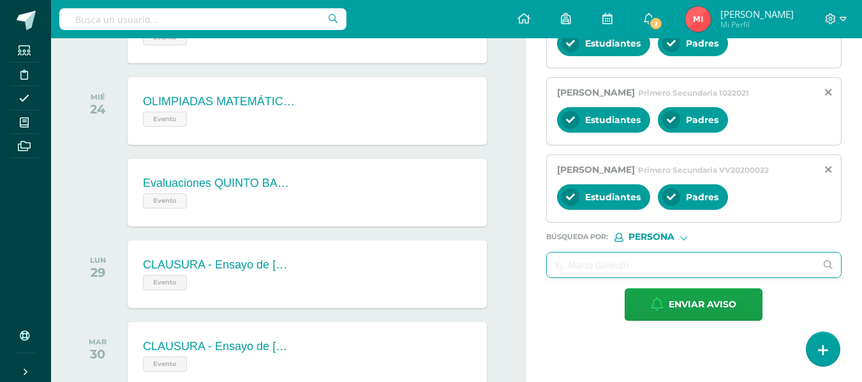
paste input "[PERSON_NAME]"
type input "[PERSON_NAME]"
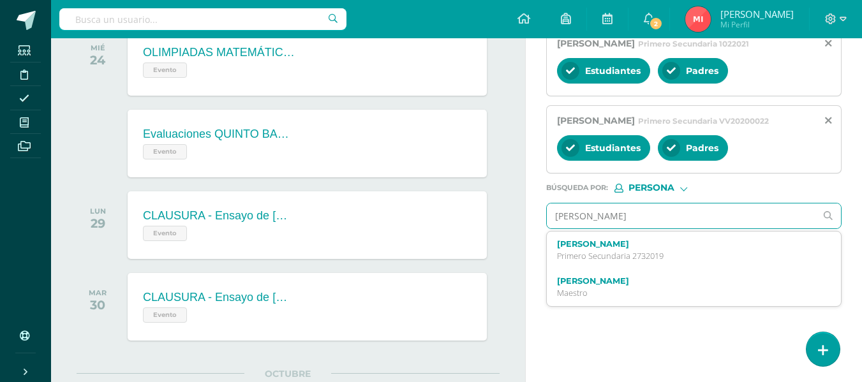
scroll to position [1468, 0]
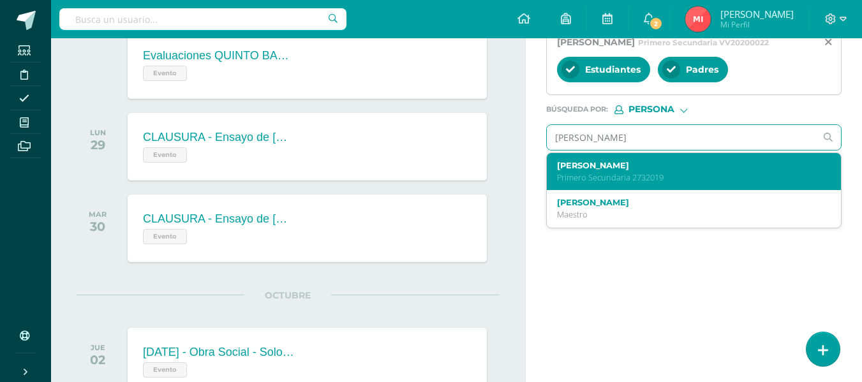
click at [614, 183] on p "Primero Secundaria 2732019" at bounding box center [688, 177] width 263 height 11
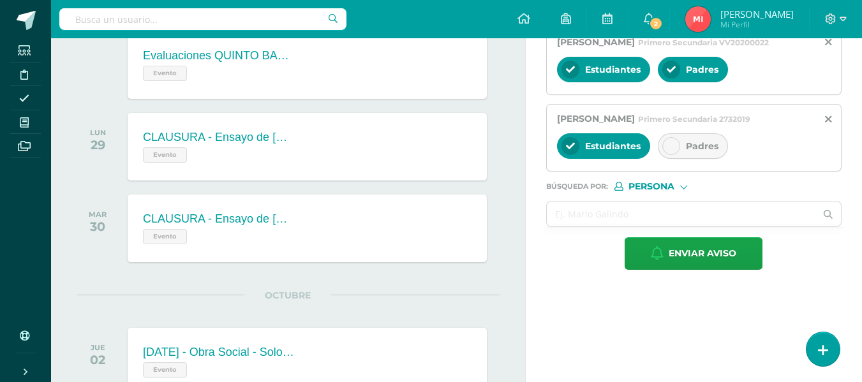
click at [671, 151] on icon at bounding box center [671, 146] width 9 height 9
click at [641, 227] on input "text" at bounding box center [681, 214] width 269 height 25
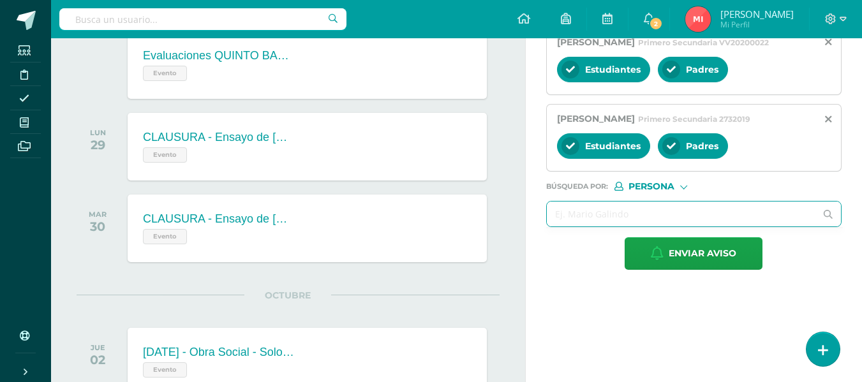
click at [597, 227] on input "text" at bounding box center [681, 214] width 269 height 25
paste input "[PERSON_NAME]"
type input "[PERSON_NAME]"
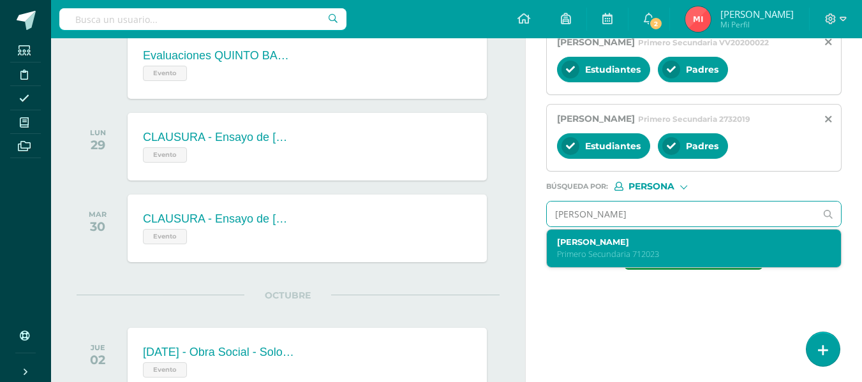
click at [602, 260] on p "Primero Secundaria 712023" at bounding box center [688, 254] width 263 height 11
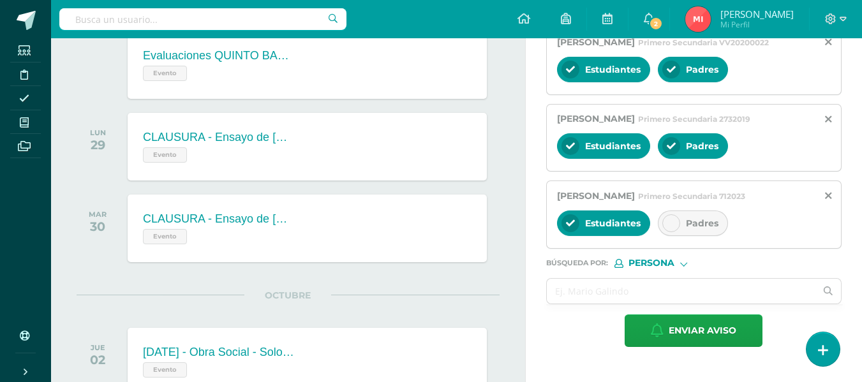
click at [675, 228] on icon at bounding box center [671, 223] width 9 height 9
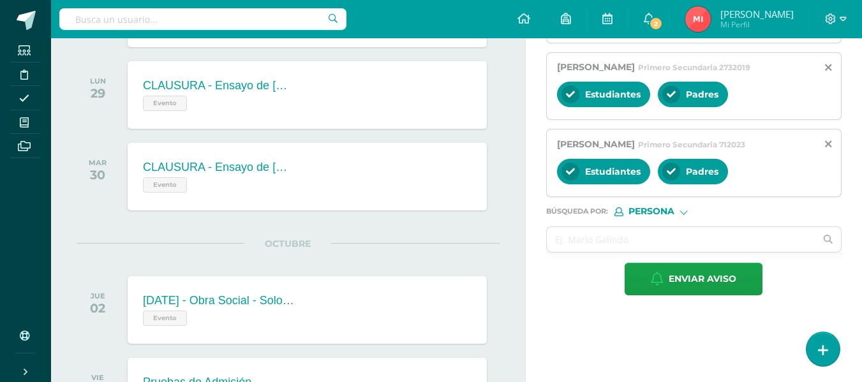
scroll to position [1595, 0]
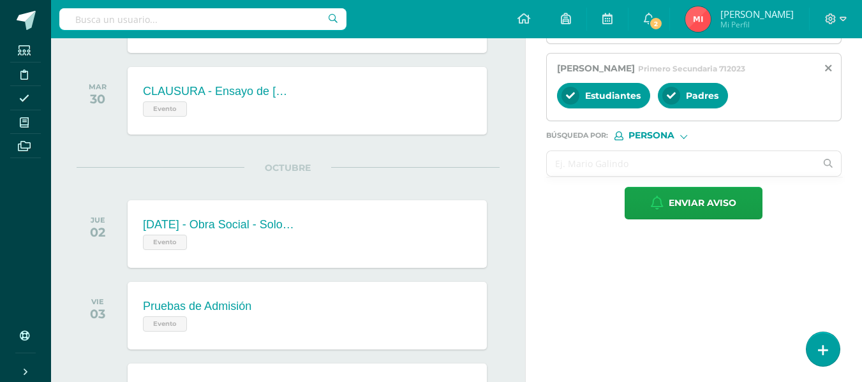
click at [592, 176] on input "text" at bounding box center [681, 163] width 269 height 25
paste input "[PERSON_NAME]"
type input "[PERSON_NAME]"
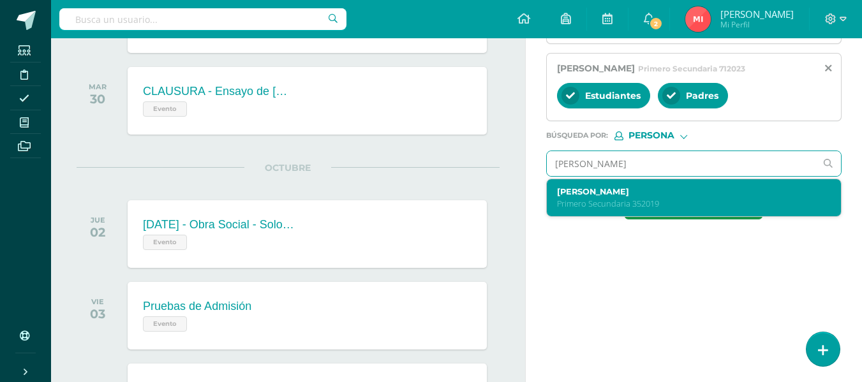
click at [634, 209] on div "[PERSON_NAME] Primero Secundaria 352019" at bounding box center [688, 198] width 263 height 22
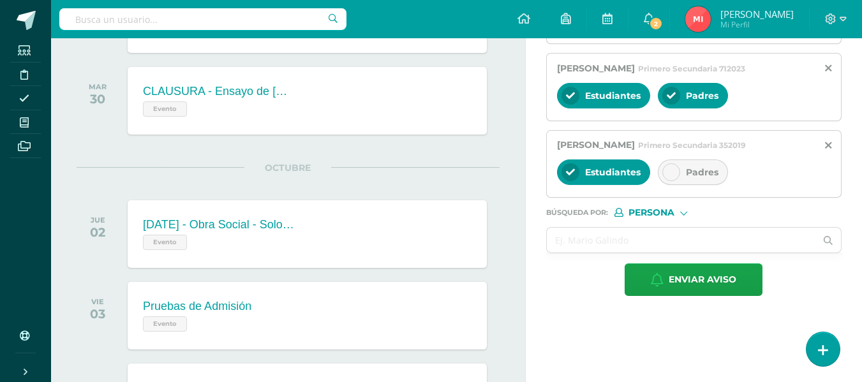
click at [676, 181] on div at bounding box center [671, 172] width 18 height 18
click at [646, 253] on input "text" at bounding box center [681, 240] width 269 height 25
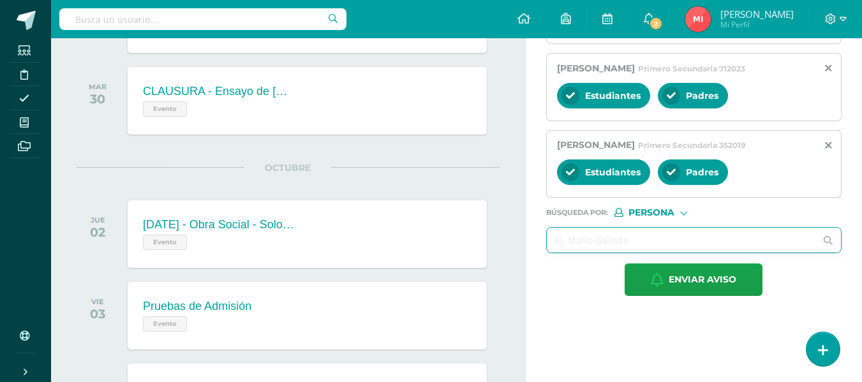
click at [552, 253] on input "text" at bounding box center [681, 240] width 269 height 25
paste input "[PERSON_NAME]"
type input "[PERSON_NAME]"
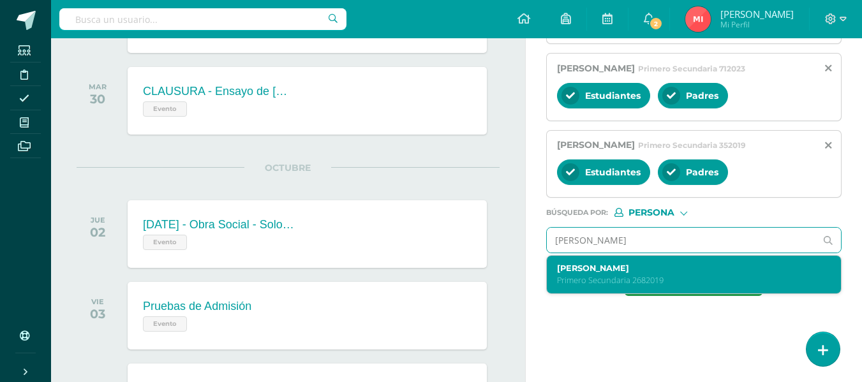
click at [620, 273] on label "[PERSON_NAME]" at bounding box center [688, 269] width 263 height 10
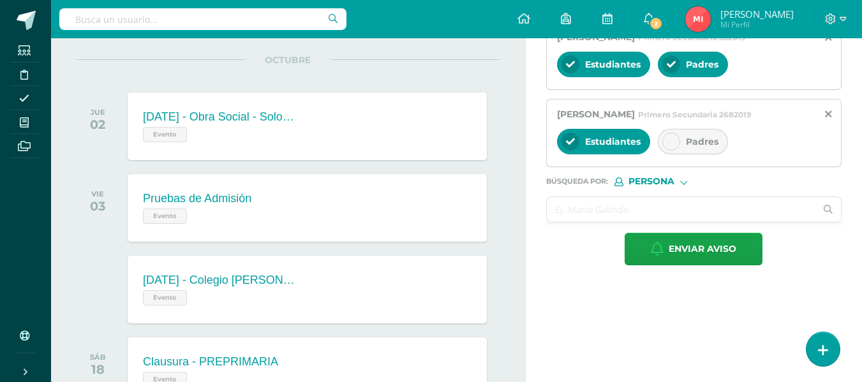
scroll to position [1723, 0]
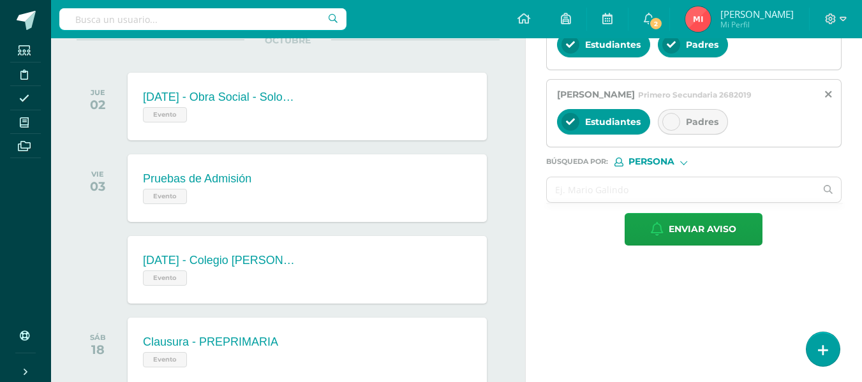
click at [668, 126] on icon at bounding box center [671, 121] width 9 height 9
click at [617, 202] on input "text" at bounding box center [681, 189] width 269 height 25
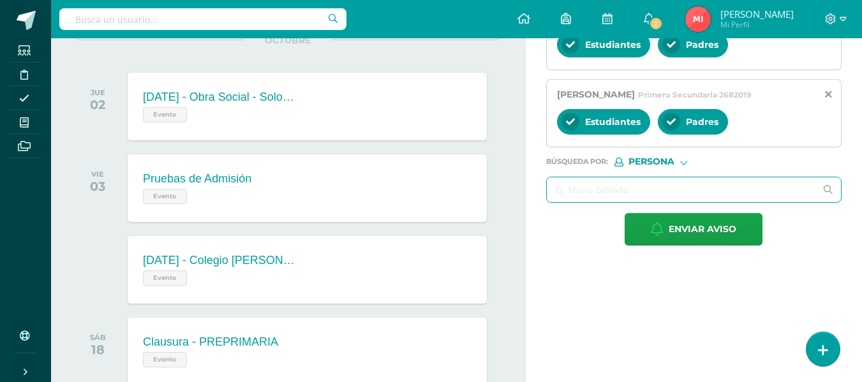
paste input "Santiago [PERSON_NAME] de la [PERSON_NAME]"
type input "Santiago [PERSON_NAME] de la [PERSON_NAME]"
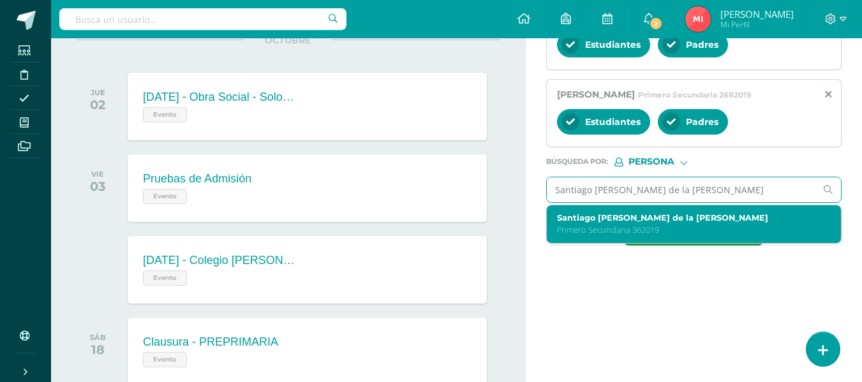
click at [637, 235] on p "Primero Secundaria 362019" at bounding box center [688, 230] width 263 height 11
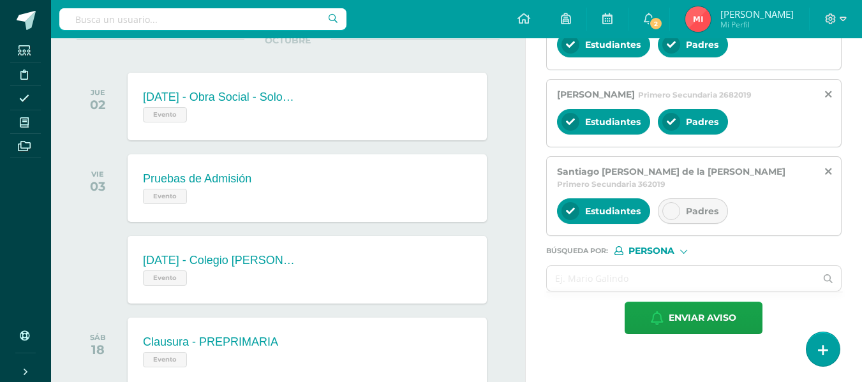
click at [674, 216] on icon at bounding box center [671, 211] width 9 height 9
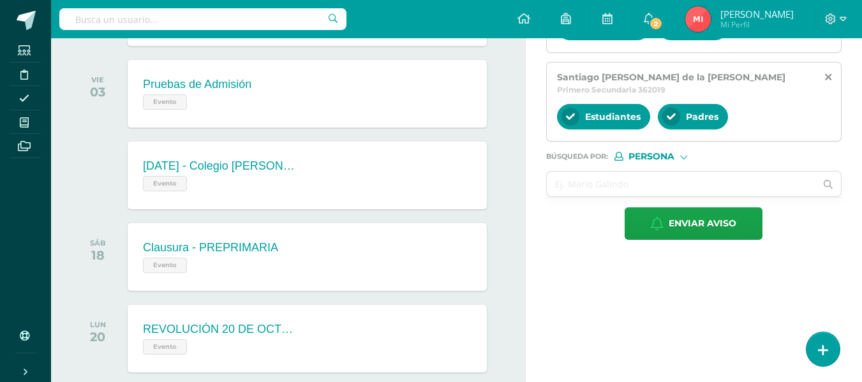
scroll to position [1851, 0]
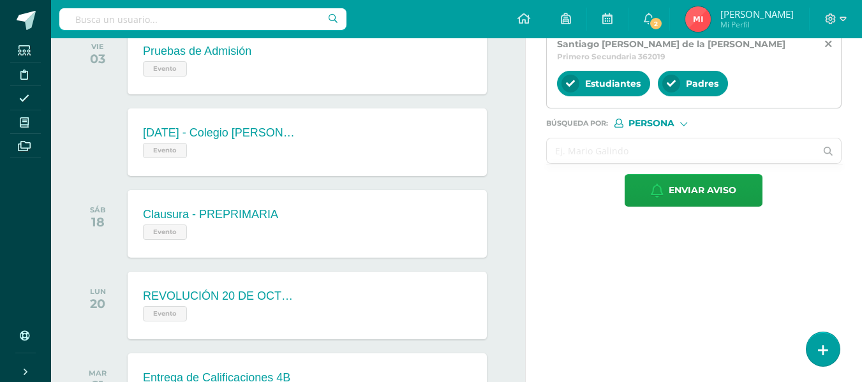
click at [599, 163] on input "text" at bounding box center [681, 150] width 269 height 25
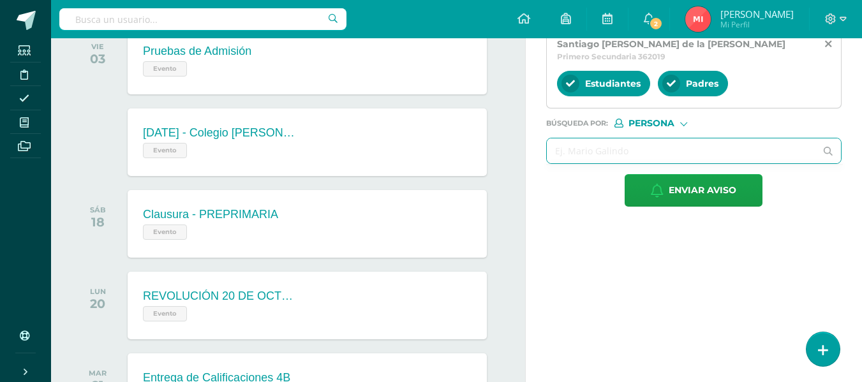
click at [595, 163] on input "text" at bounding box center [681, 150] width 269 height 25
paste input "[PERSON_NAME]"
type input "[PERSON_NAME]"
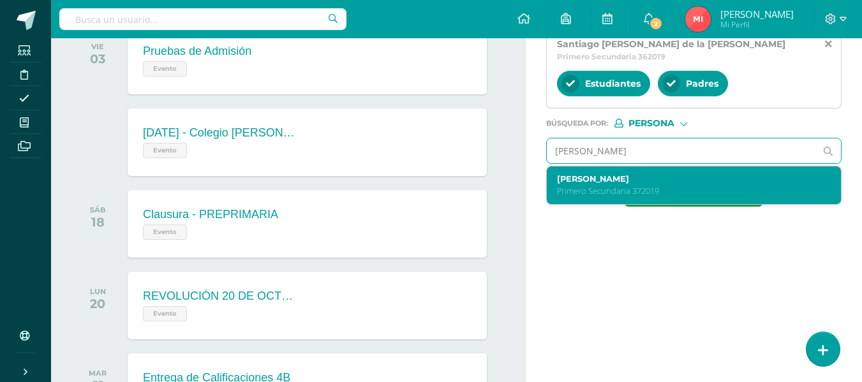
click at [629, 197] on p "Primero Secundaria 372019" at bounding box center [688, 191] width 263 height 11
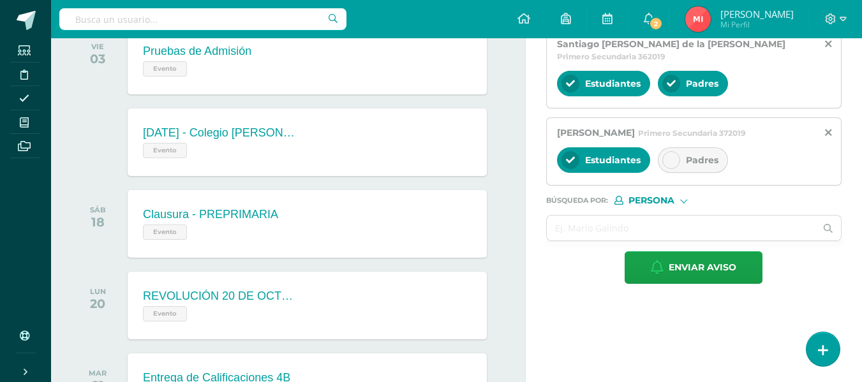
click at [681, 173] on div "Padres" at bounding box center [693, 160] width 70 height 26
click at [579, 241] on input "text" at bounding box center [681, 228] width 269 height 25
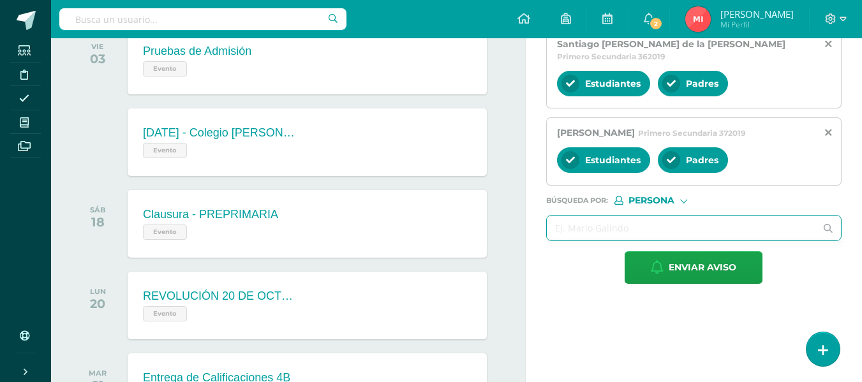
paste input "[PERSON_NAME]"
type input "[PERSON_NAME]"
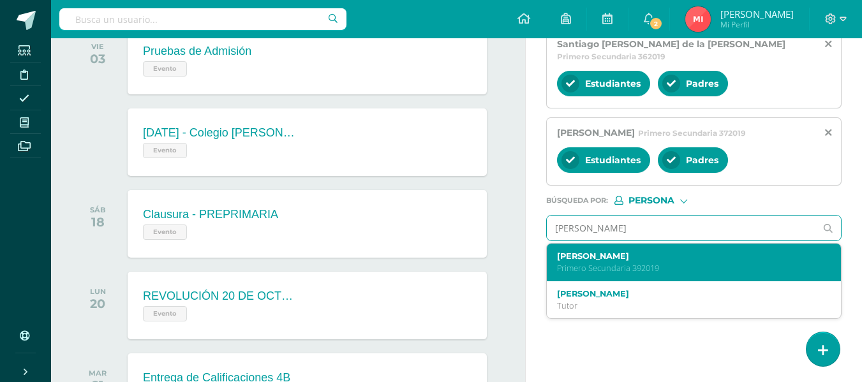
click at [611, 261] on label "[PERSON_NAME]" at bounding box center [688, 256] width 263 height 10
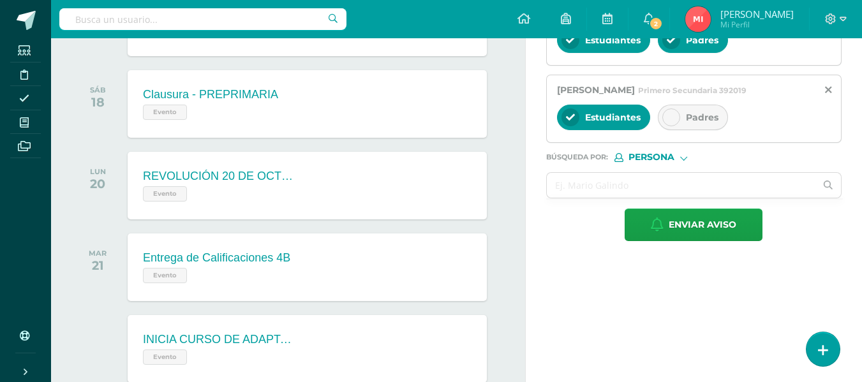
scroll to position [1978, 0]
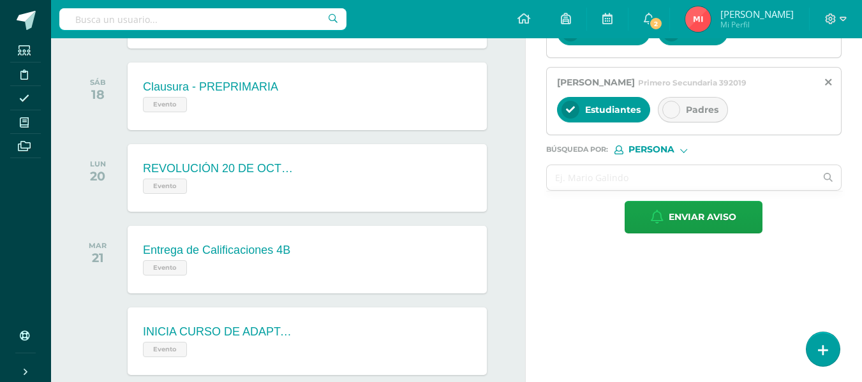
click at [672, 114] on icon at bounding box center [671, 109] width 9 height 9
click at [593, 190] on input "text" at bounding box center [681, 177] width 269 height 25
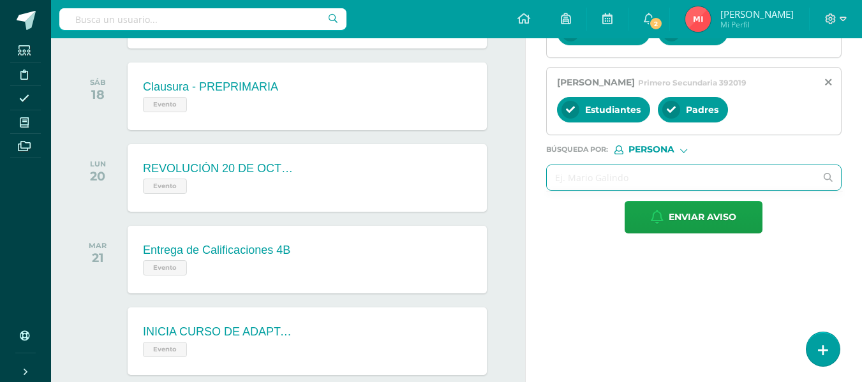
paste input "Torranth [PERSON_NAME]"
type input "Torranth [PERSON_NAME]"
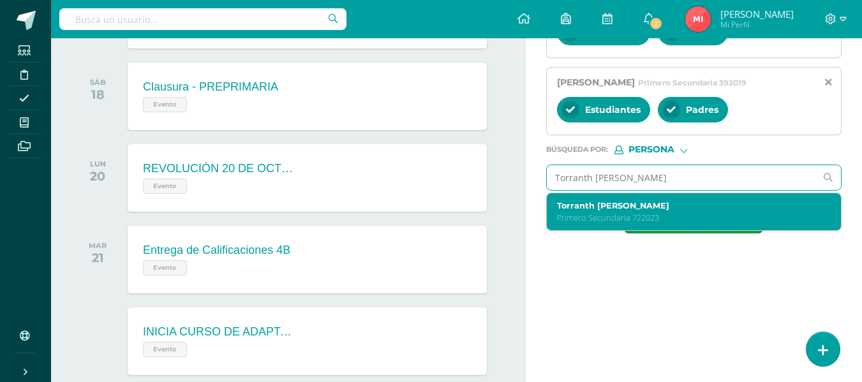
click at [630, 223] on p "Primero Secundaria 722023" at bounding box center [688, 217] width 263 height 11
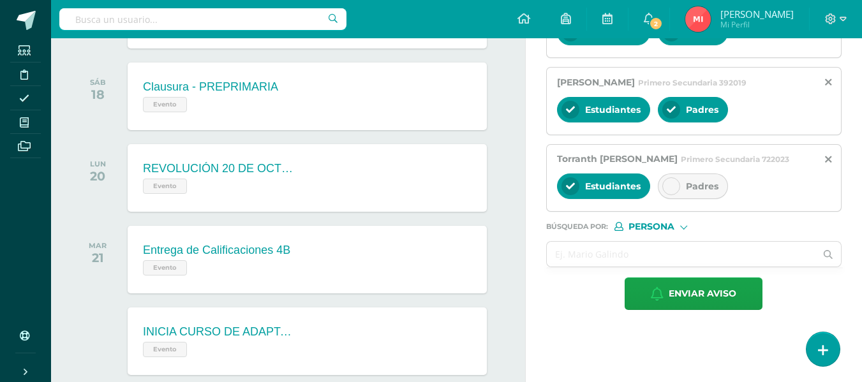
click at [679, 199] on div "Padres" at bounding box center [693, 187] width 70 height 26
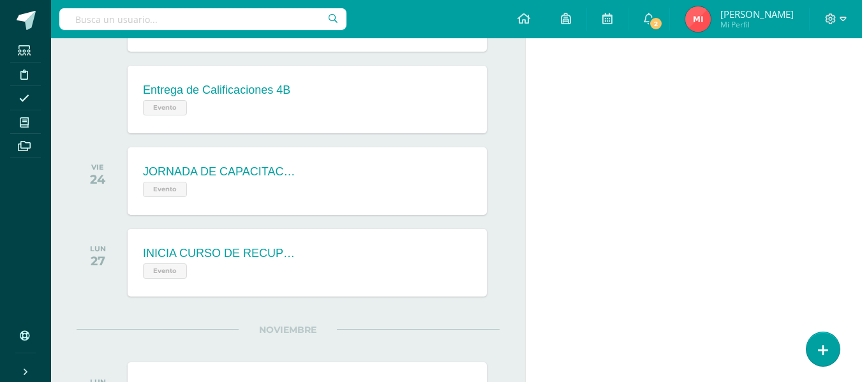
scroll to position [2297, 0]
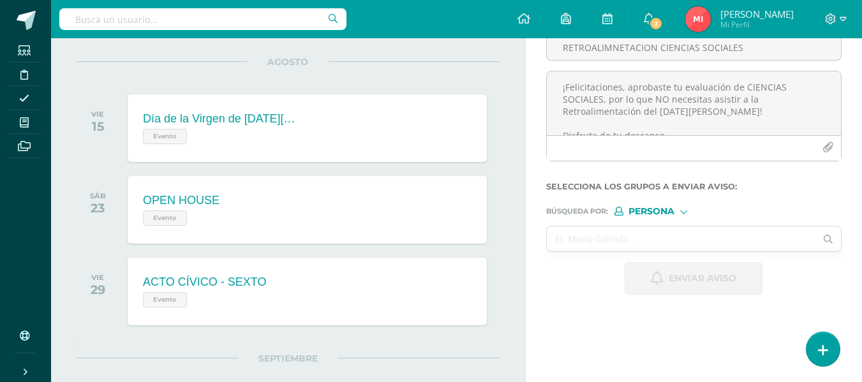
scroll to position [0, 0]
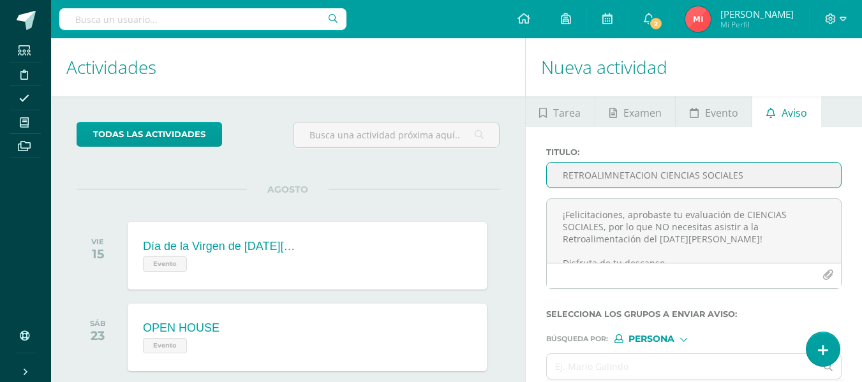
click at [614, 181] on input "RETROALIMNETACION CIENCIAS SOCIALES" at bounding box center [694, 175] width 294 height 25
paste input "RETROALIMENTACIÓN – CIENCIAS SOCIALES"
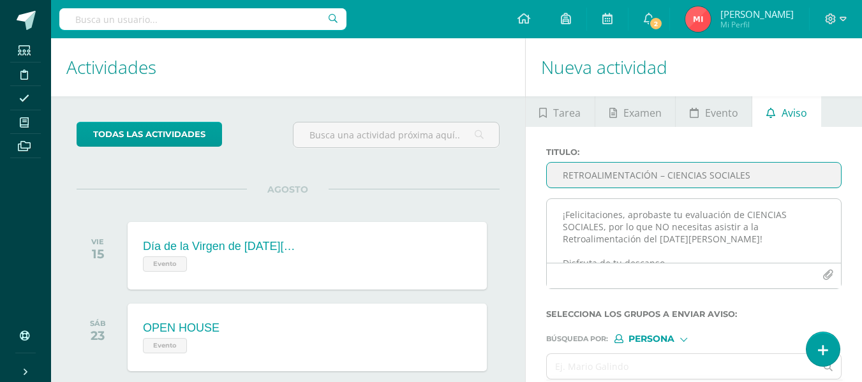
type input "RETROALIMENTACIÓN – CIENCIAS SOCIALES"
click at [627, 252] on textarea "¡Felicitaciones, aprobaste tu evaluación de CIENCIAS SOCIALES, por lo que NO ne…" at bounding box center [694, 231] width 294 height 64
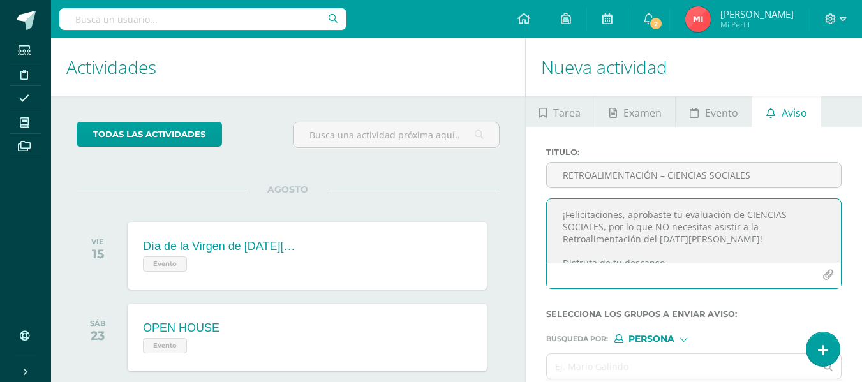
click at [597, 225] on textarea "¡Felicitaciones, aprobaste tu evaluación de CIENCIAS SOCIALES, por lo que NO ne…" at bounding box center [694, 231] width 294 height 64
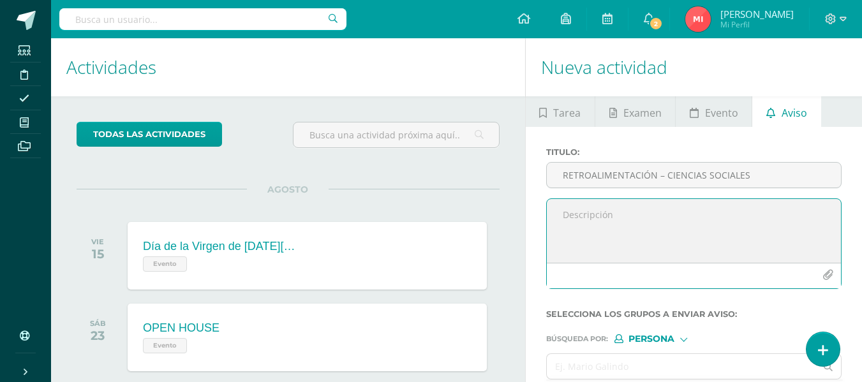
paste textarea "Estimado estudiante, por este medio te informo que debes participar en la Retro…"
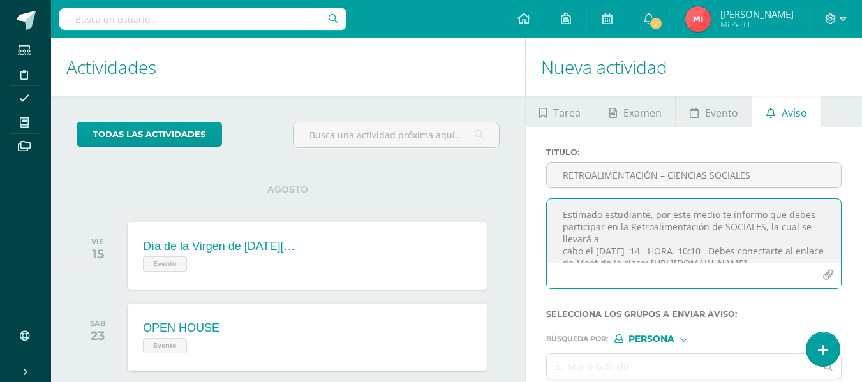
click at [562, 255] on textarea "Estimado estudiante, por este medio te informo que debes participar en la Retro…" at bounding box center [694, 231] width 294 height 64
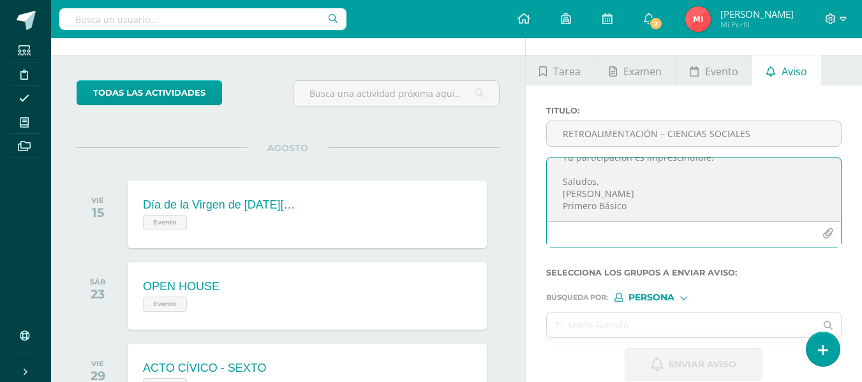
scroll to position [64, 0]
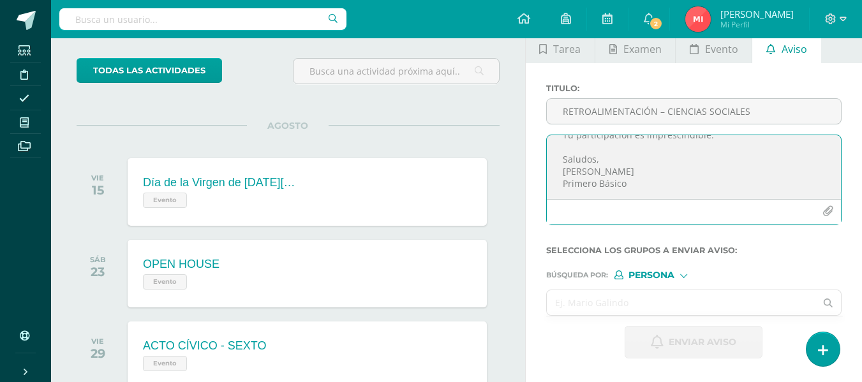
type textarea "Estimado estudiante, por este medio te informo que debes participar en la Retro…"
click at [607, 308] on input "text" at bounding box center [681, 302] width 269 height 25
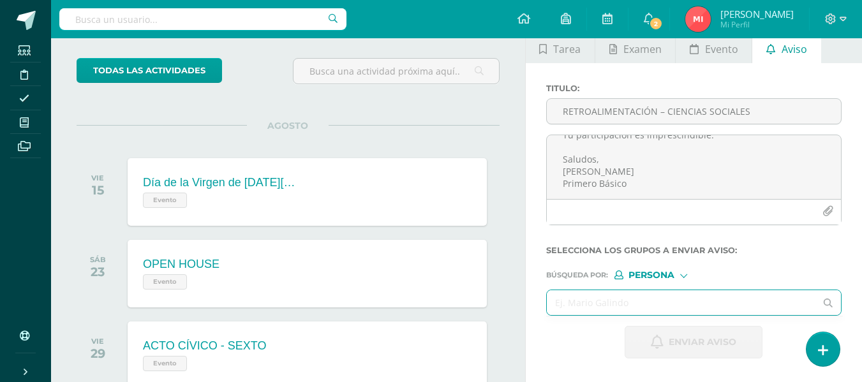
click at [589, 298] on input "text" at bounding box center [681, 302] width 269 height 25
paste input "[PERSON_NAME]"
type input "[PERSON_NAME]"
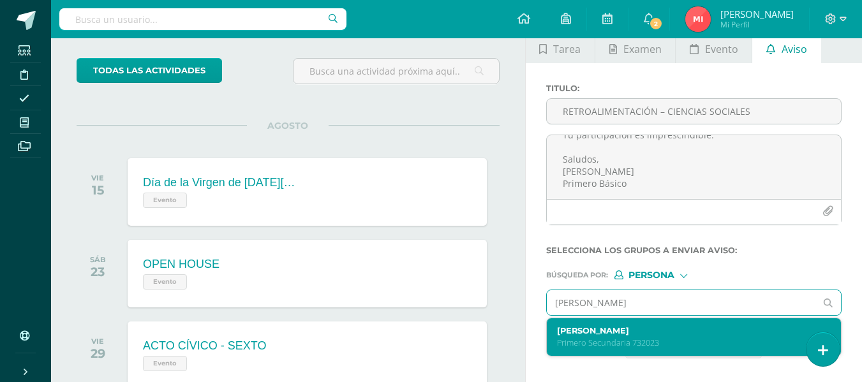
click at [613, 330] on label "[PERSON_NAME]" at bounding box center [688, 331] width 263 height 10
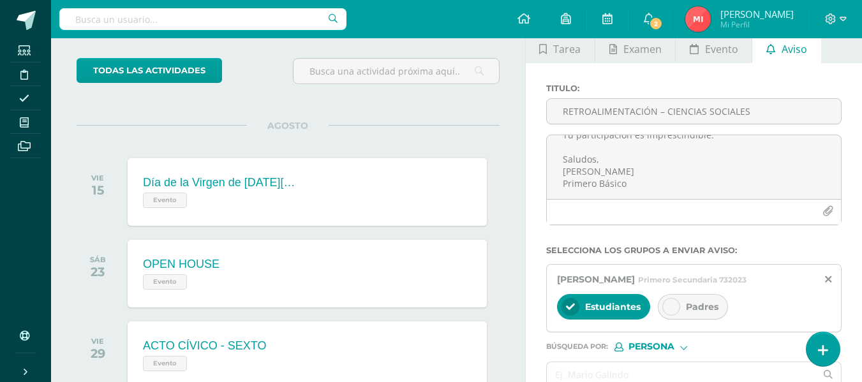
click at [677, 307] on div at bounding box center [671, 307] width 18 height 18
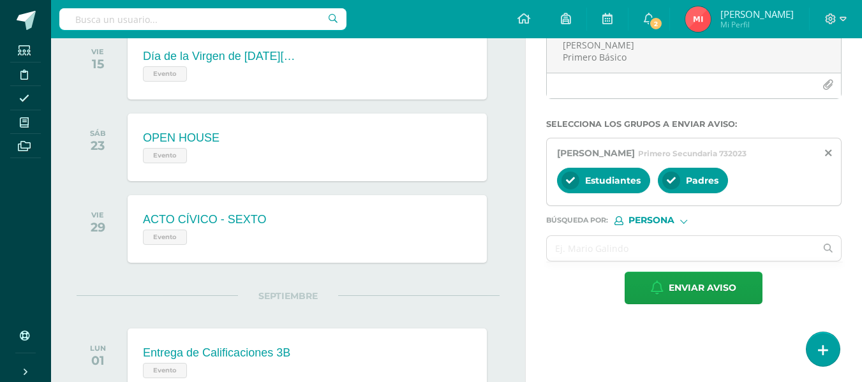
scroll to position [191, 0]
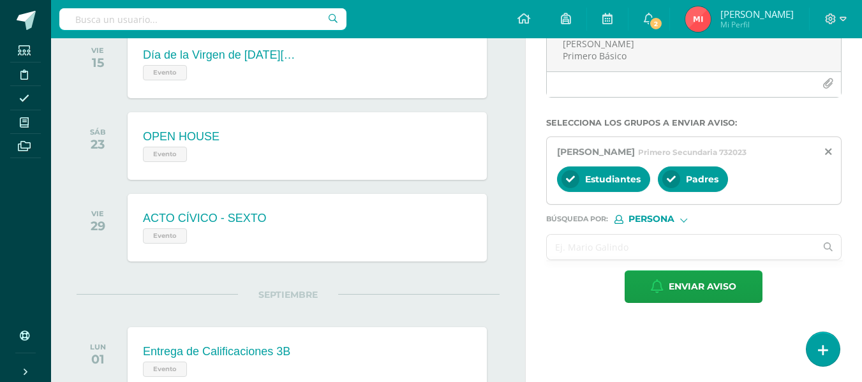
click at [585, 248] on input "text" at bounding box center [681, 247] width 269 height 25
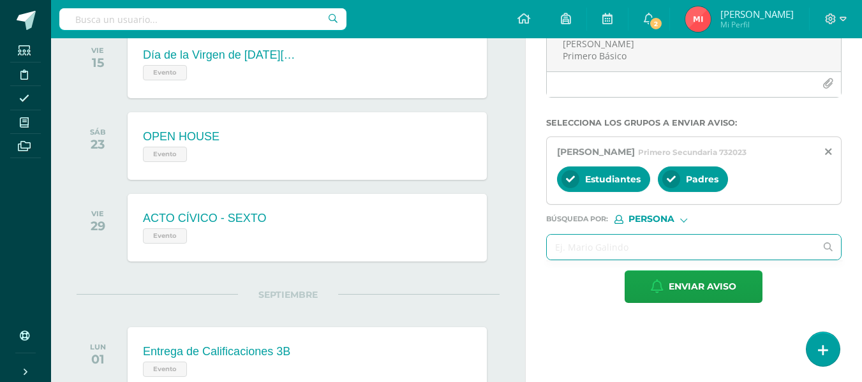
paste input "[PERSON_NAME]"
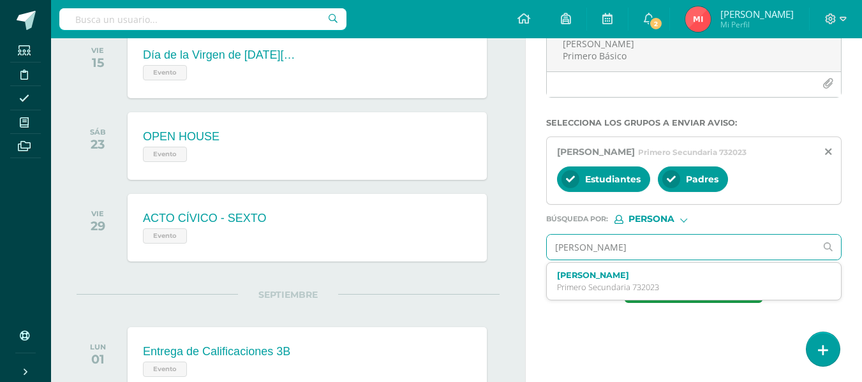
type input "[PERSON_NAME]"
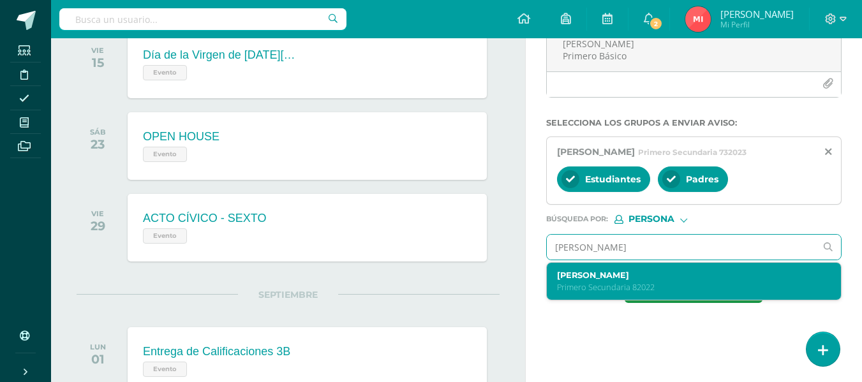
click at [571, 283] on p "Primero Secundaria 82022" at bounding box center [688, 287] width 263 height 11
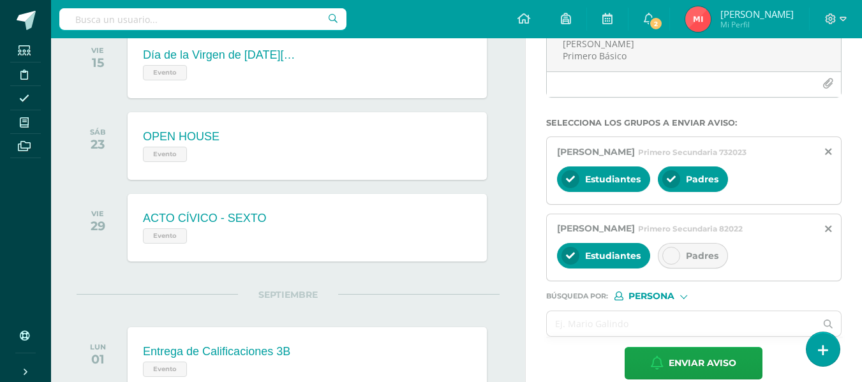
click at [671, 259] on icon at bounding box center [671, 255] width 9 height 9
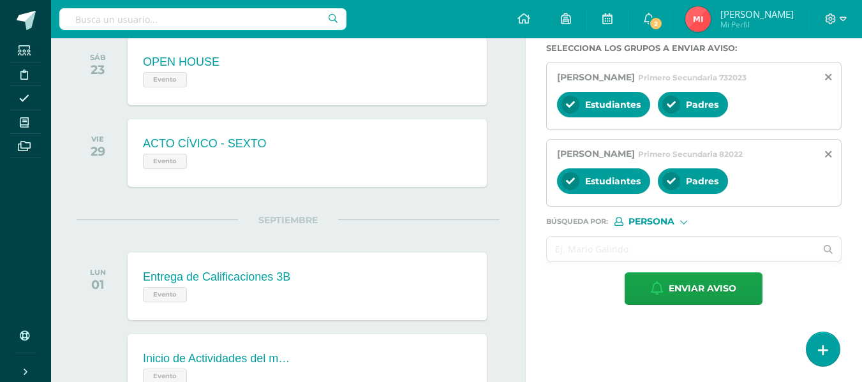
scroll to position [255, 0]
